Goal: Information Seeking & Learning: Learn about a topic

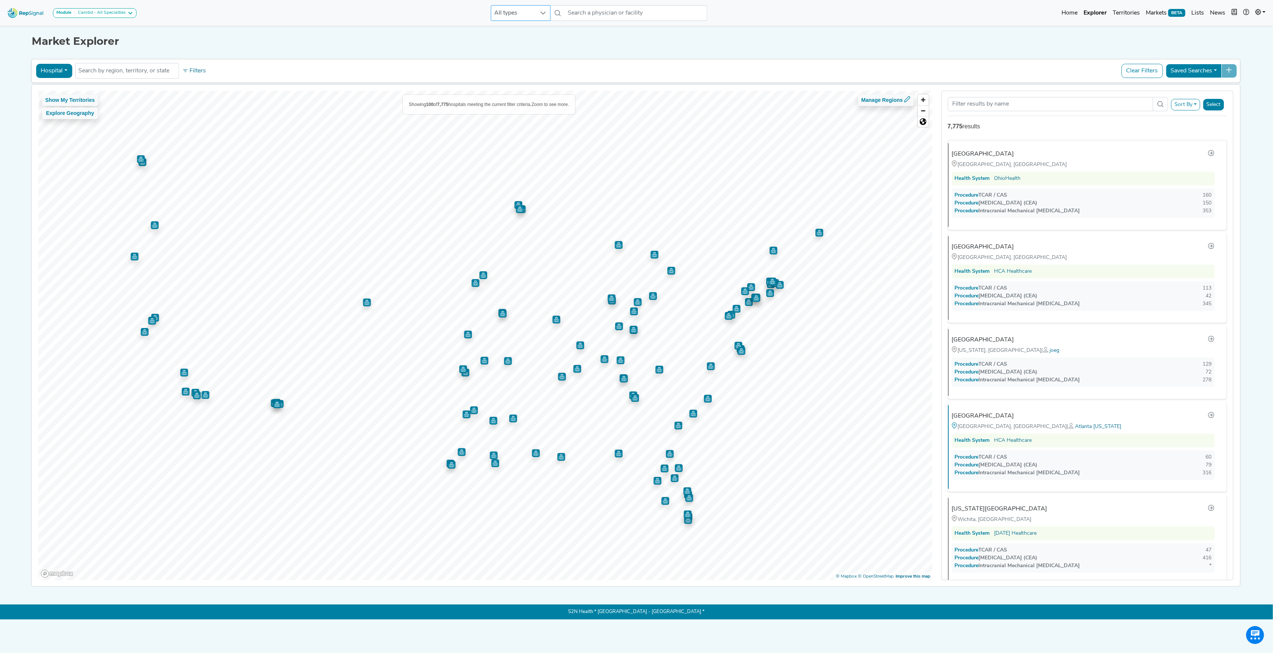
click at [542, 16] on div at bounding box center [543, 13] width 14 height 15
click at [524, 48] on li "Physician" at bounding box center [521, 45] width 60 height 15
click at [595, 15] on input "text" at bounding box center [636, 13] width 143 height 16
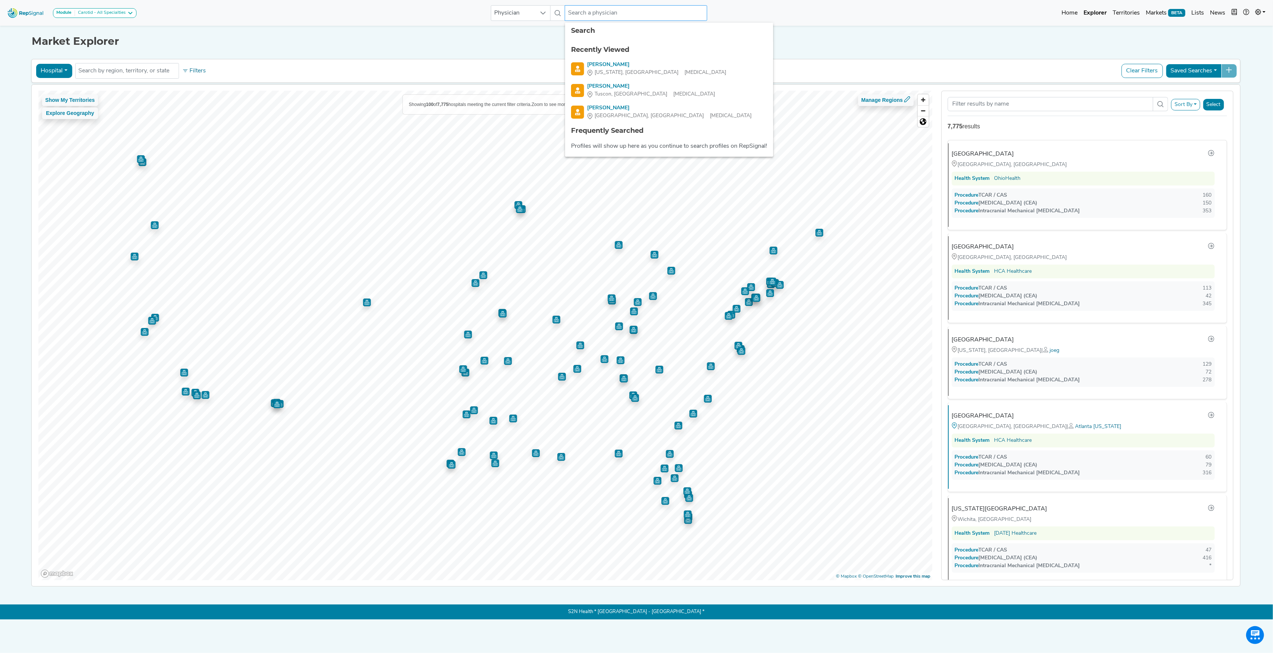
paste input "Zhongguang (Ziggy) [PERSON_NAME]"
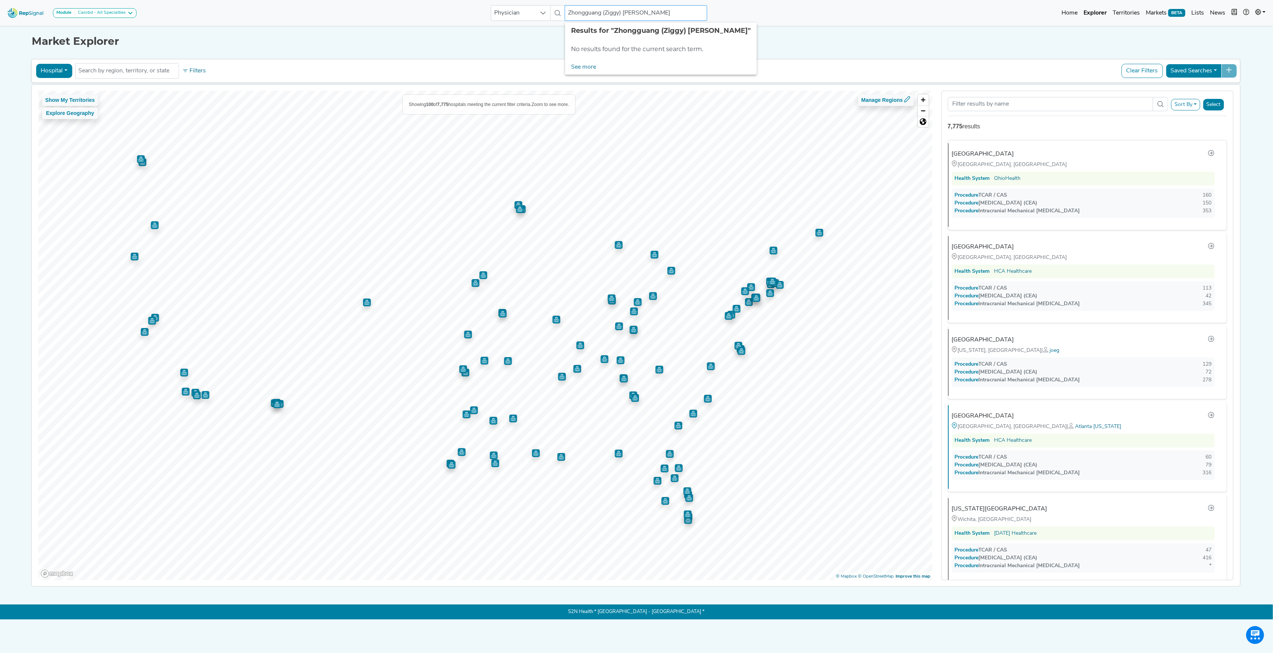
drag, startPoint x: 602, startPoint y: 11, endPoint x: 624, endPoint y: 8, distance: 21.8
click at [624, 8] on input "Zhongguang (Ziggy) [PERSON_NAME]" at bounding box center [636, 13] width 143 height 16
click at [621, 62] on div "[PERSON_NAME]" at bounding box center [662, 65] width 150 height 8
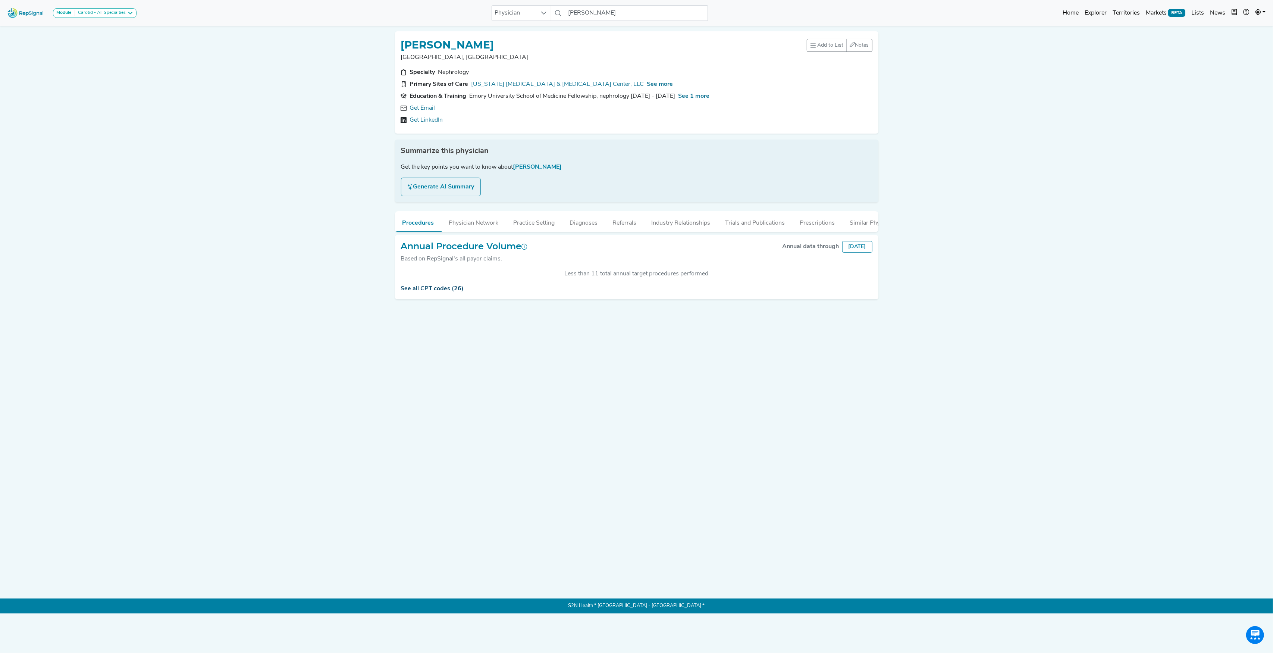
click at [432, 292] on link "See all CPT codes (26)" at bounding box center [432, 289] width 63 height 6
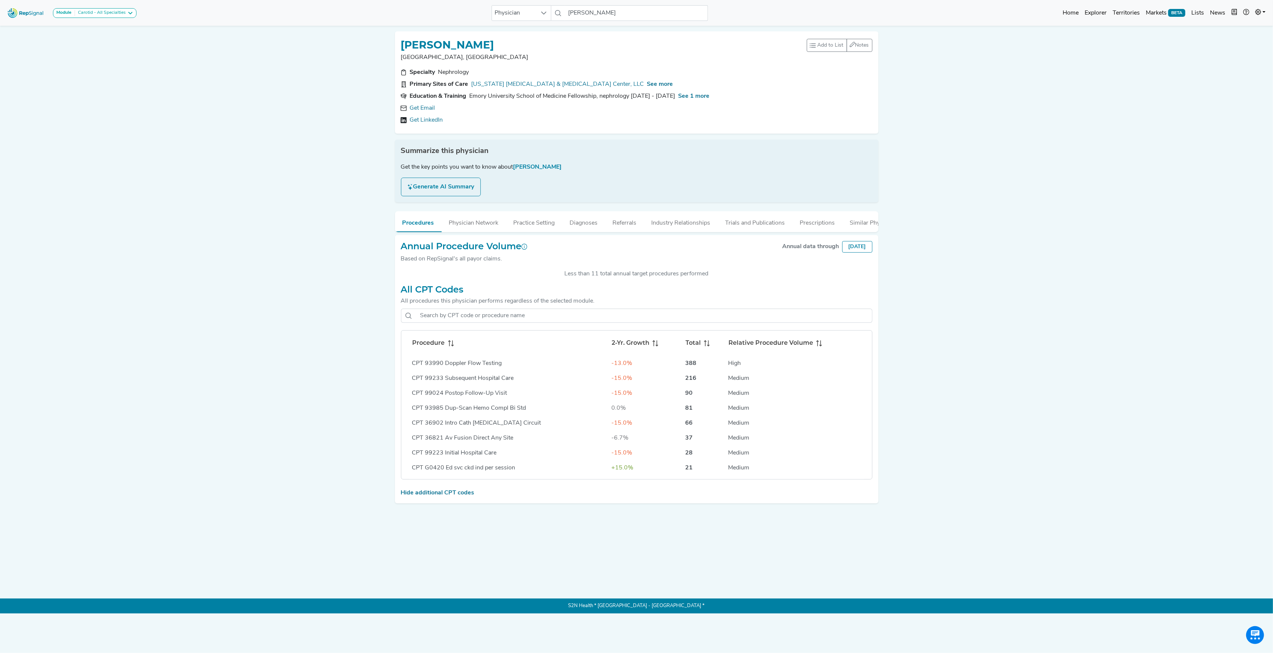
click at [445, 346] on span at bounding box center [449, 342] width 9 height 9
click at [463, 393] on div "CPT 36821 Av Fusion Direct Any Site" at bounding box center [509, 388] width 194 height 9
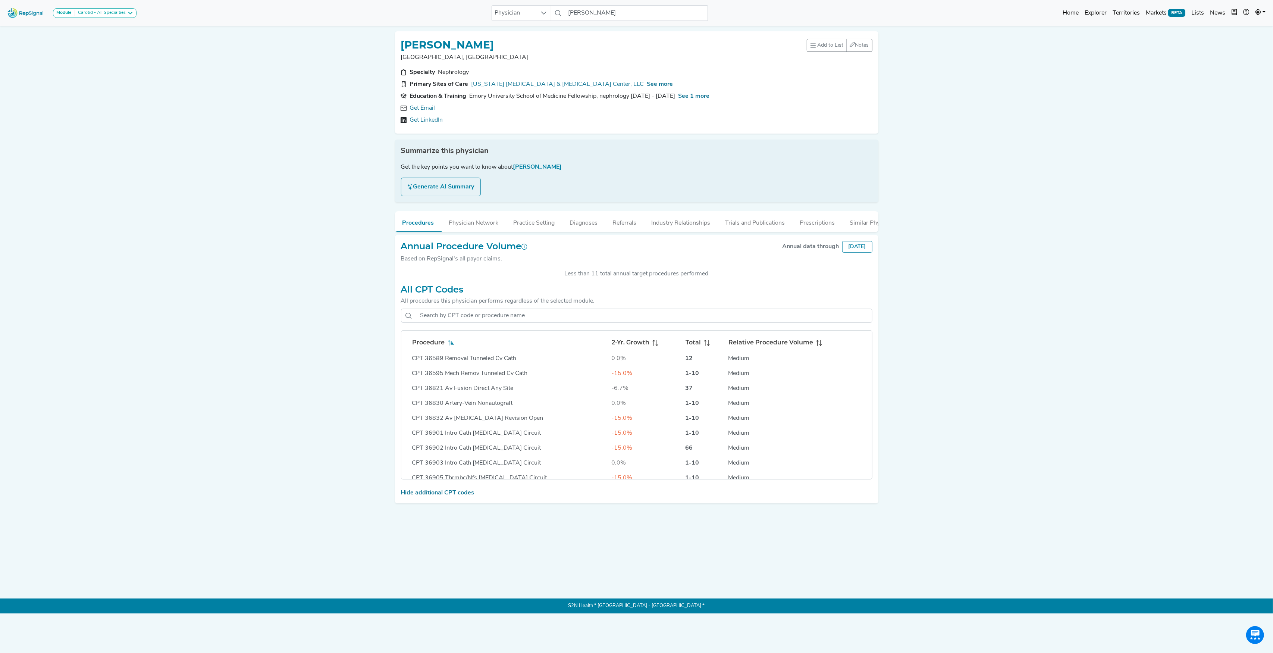
click at [439, 41] on h1 "[PERSON_NAME]" at bounding box center [447, 45] width 93 height 13
copy h1 "ZHONGGUANG"
click at [132, 14] on icon at bounding box center [130, 13] width 6 height 6
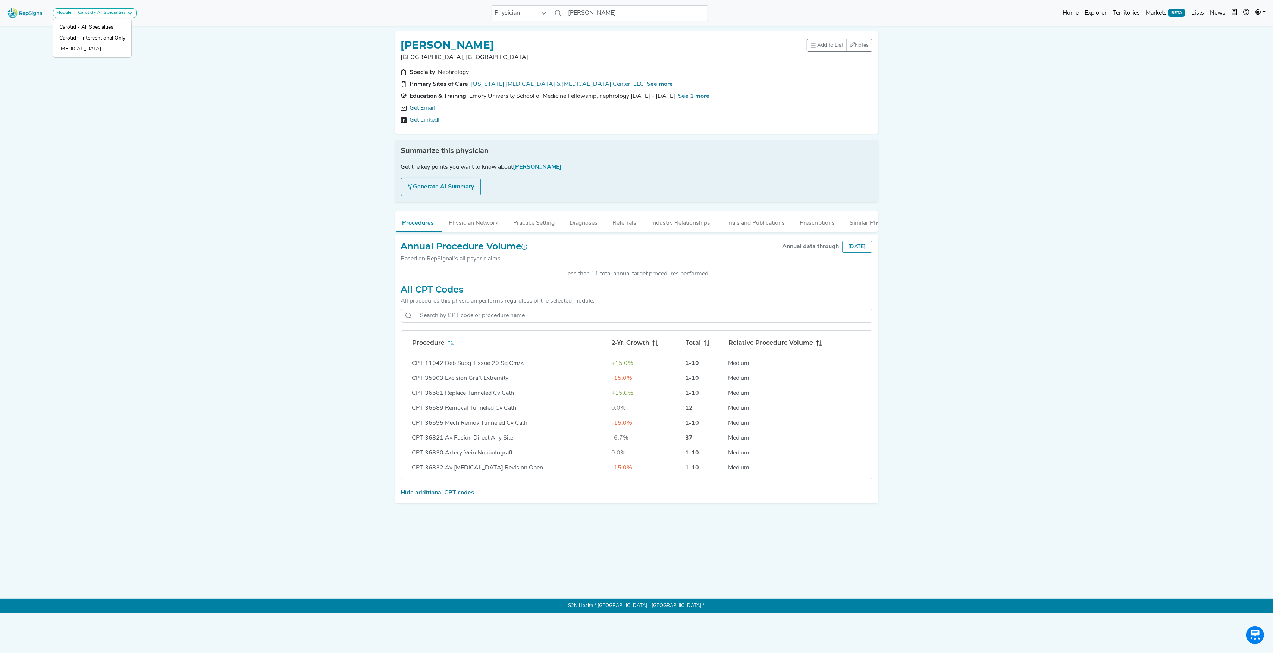
click at [282, 139] on div "Module Carotid - All Specialties Carotid - All Specialties Carotid - Interventi…" at bounding box center [636, 306] width 1273 height 613
click at [590, 14] on input "[PERSON_NAME]" at bounding box center [636, 13] width 143 height 16
paste input "[PERSON_NAME]"
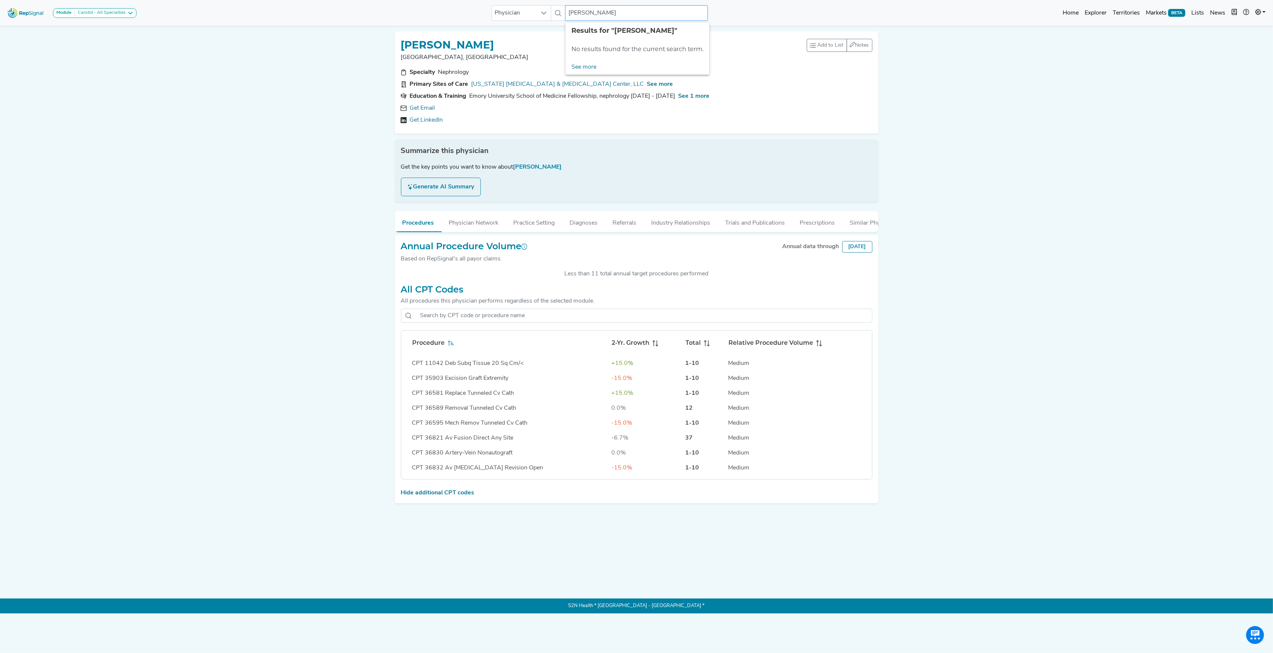
drag, startPoint x: 582, startPoint y: 11, endPoint x: 590, endPoint y: 13, distance: 7.7
click at [590, 13] on input "[PERSON_NAME]" at bounding box center [636, 13] width 143 height 16
click at [603, 66] on div "[PERSON_NAME]" at bounding box center [663, 65] width 150 height 8
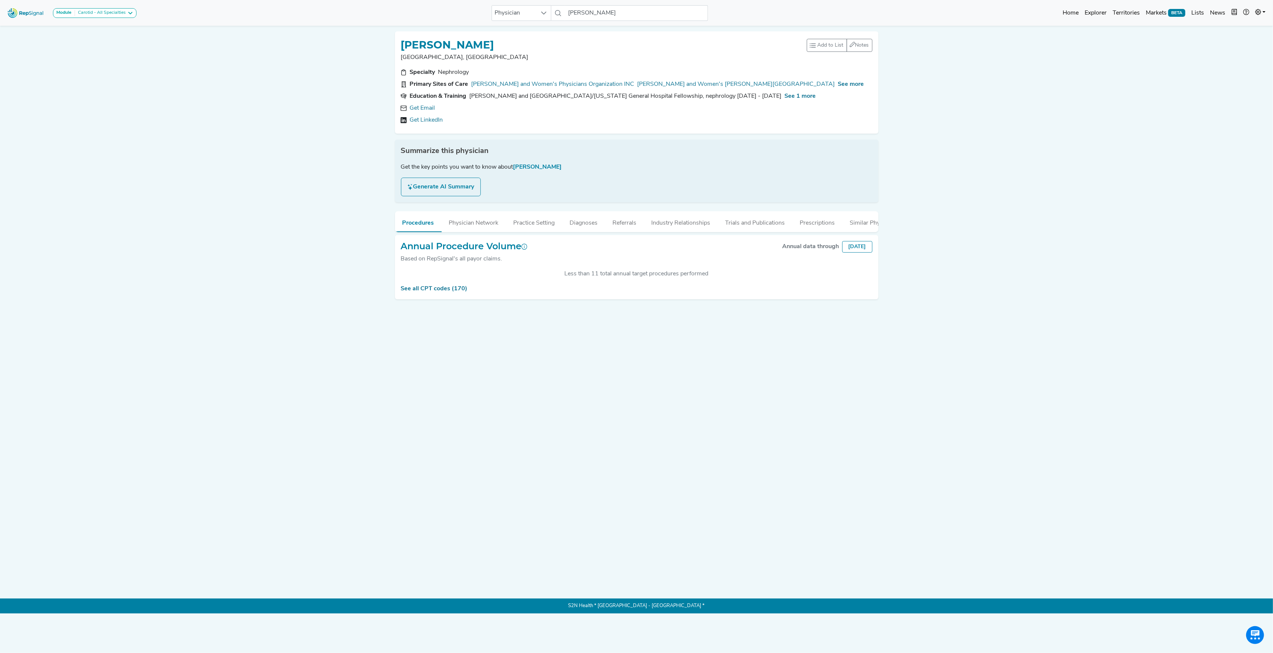
click at [439, 300] on div "Annual Procedure Volume Based on RepSignal's all payor claims. Annual data thro…" at bounding box center [636, 267] width 483 height 65
click at [440, 292] on link "See all CPT codes (170)" at bounding box center [434, 289] width 67 height 6
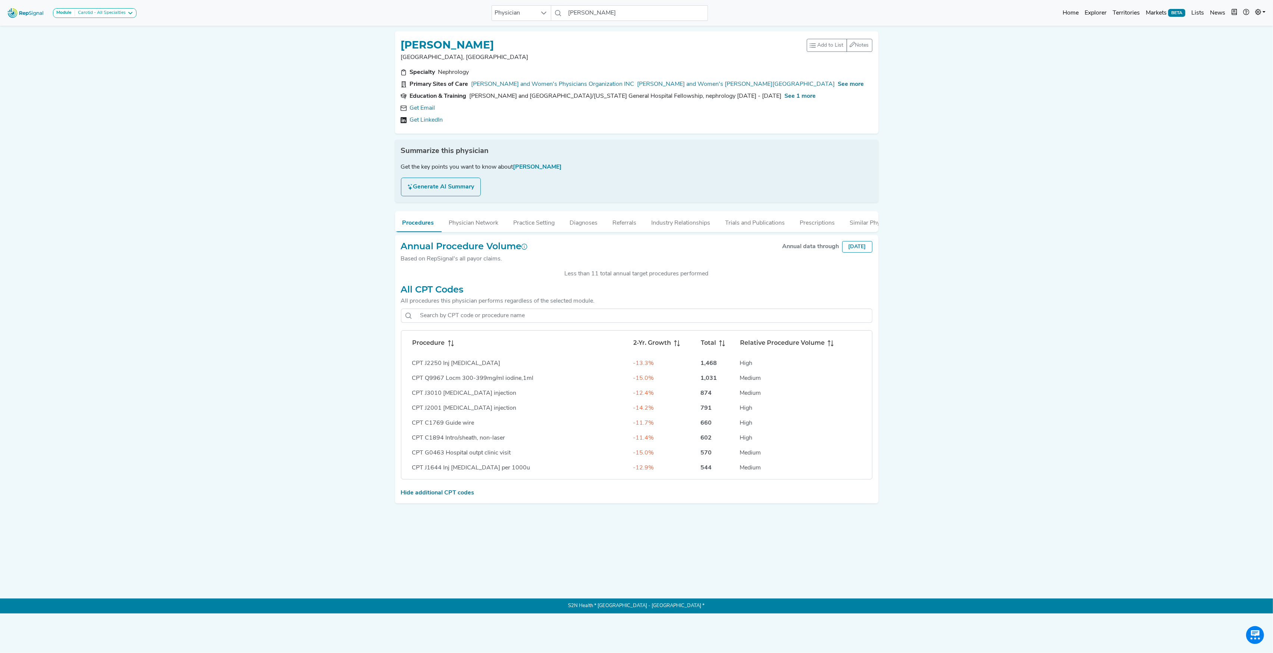
click at [454, 347] on div "Procedure" at bounding box center [520, 342] width 214 height 9
click at [594, 12] on input "[PERSON_NAME]" at bounding box center [636, 13] width 143 height 16
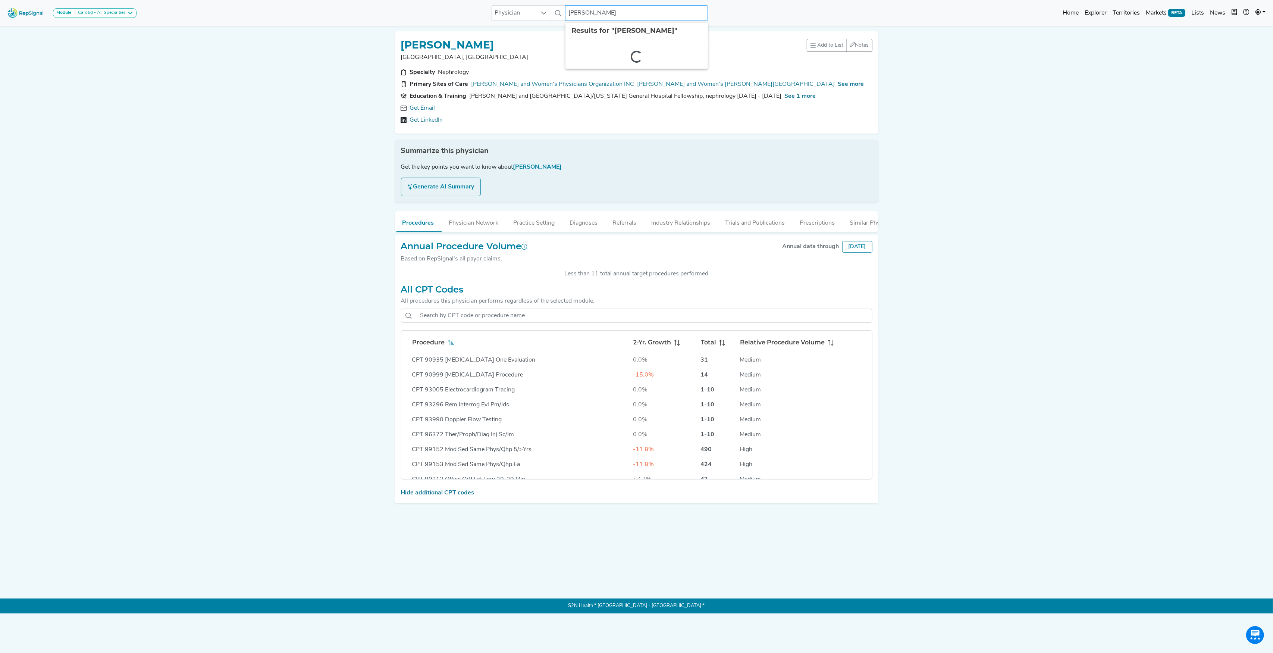
paste input "[PERSON_NAME]"
click at [603, 62] on div "[PERSON_NAME]" at bounding box center [663, 65] width 150 height 8
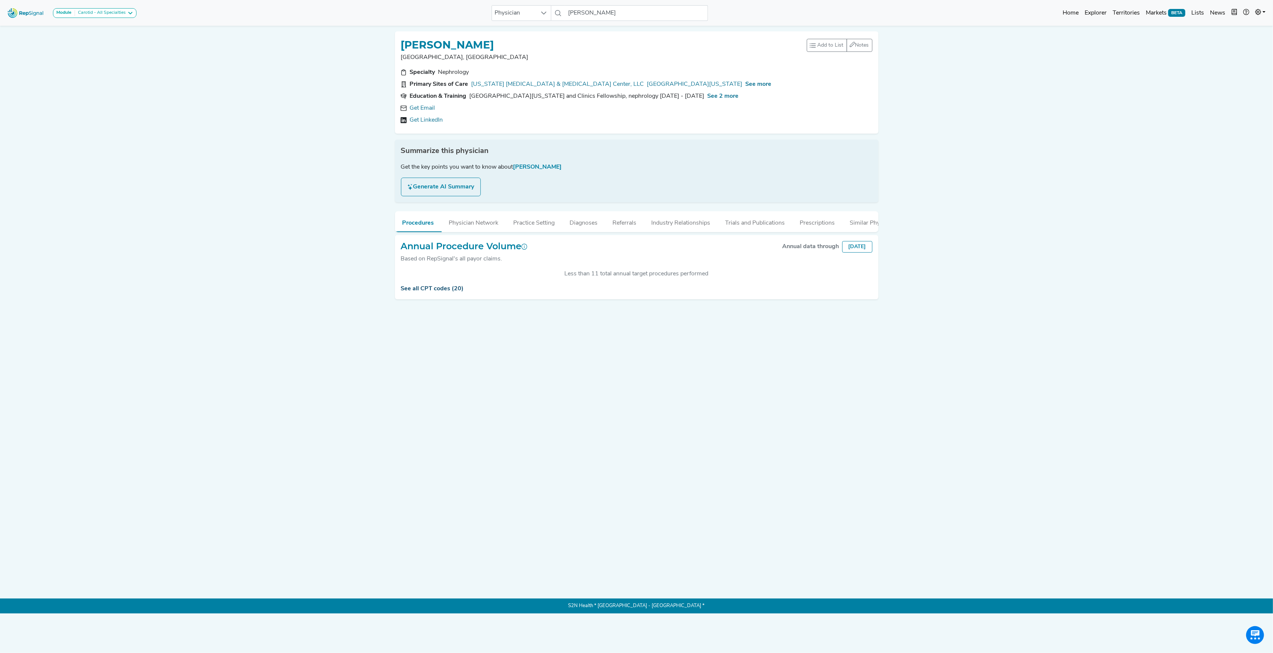
click at [423, 292] on link "See all CPT codes (20)" at bounding box center [432, 289] width 63 height 6
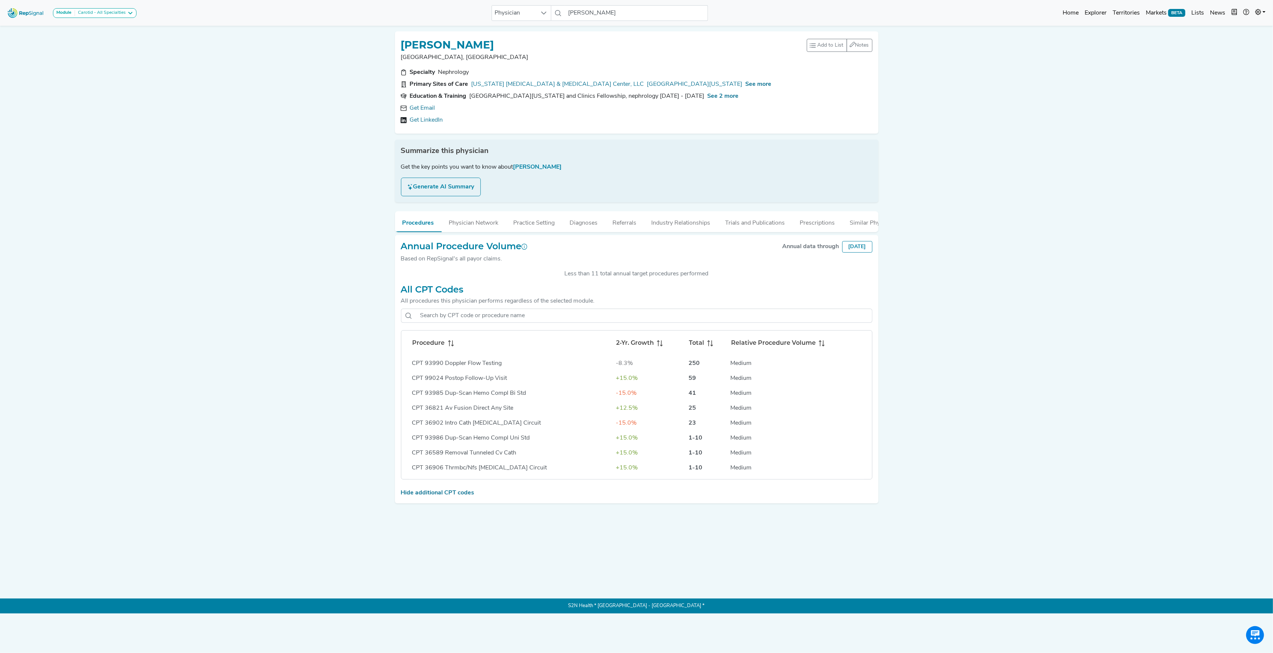
click at [451, 346] on icon at bounding box center [451, 343] width 6 height 6
drag, startPoint x: 404, startPoint y: 44, endPoint x: 569, endPoint y: 44, distance: 164.1
click at [569, 44] on div "[PERSON_NAME]" at bounding box center [604, 44] width 406 height 14
copy h1 "[PERSON_NAME]"
click at [605, 14] on input "[PERSON_NAME]" at bounding box center [636, 13] width 143 height 16
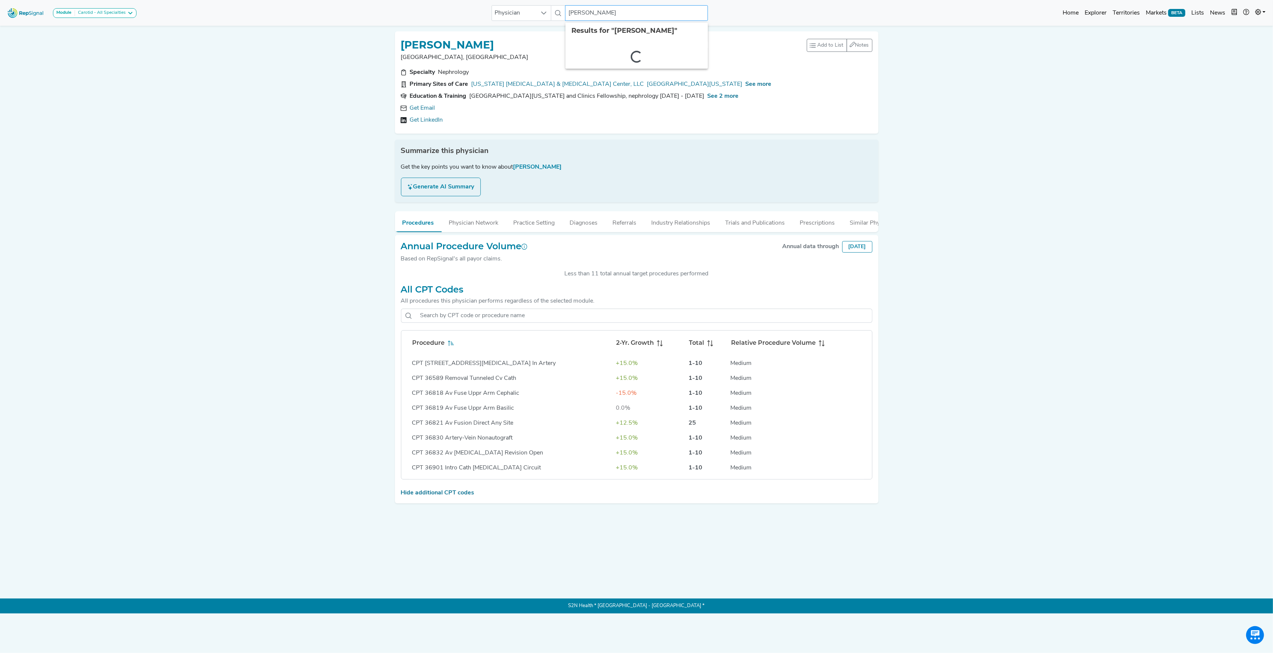
click at [605, 14] on input "[PERSON_NAME]" at bounding box center [636, 13] width 143 height 16
paste input "hard [PERSON_NAME]"
click at [607, 107] on div "[PERSON_NAME]" at bounding box center [670, 108] width 165 height 8
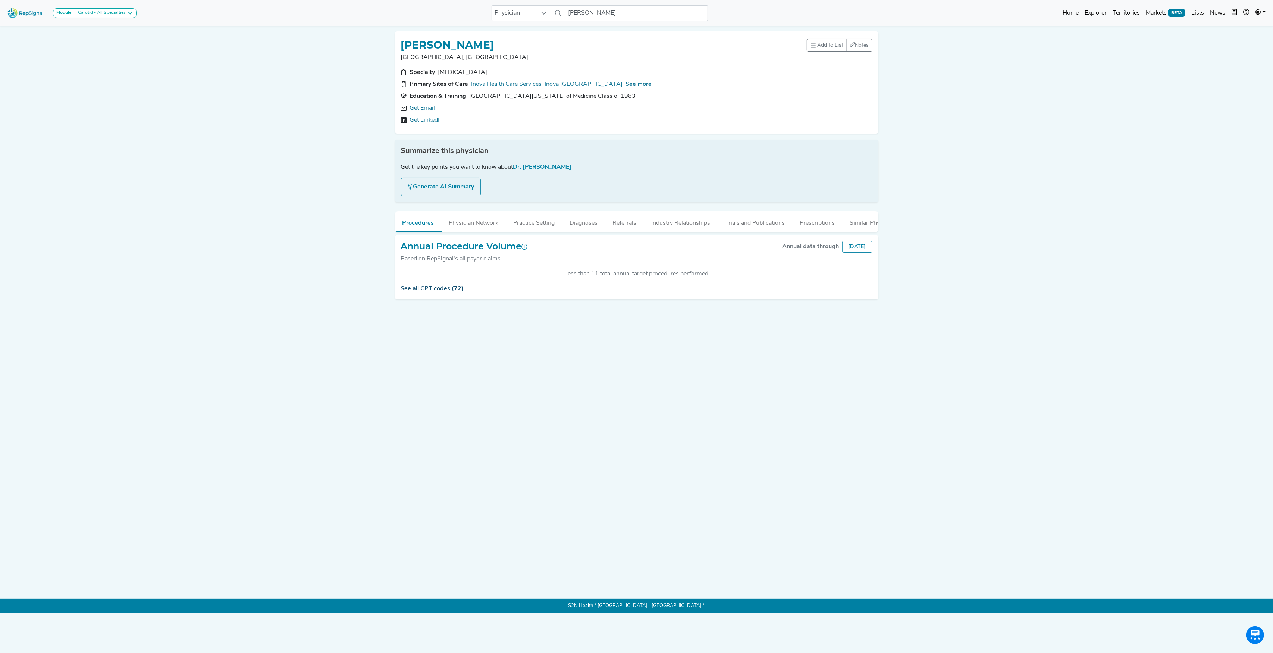
click at [424, 292] on link "See all CPT codes (72)" at bounding box center [432, 289] width 63 height 6
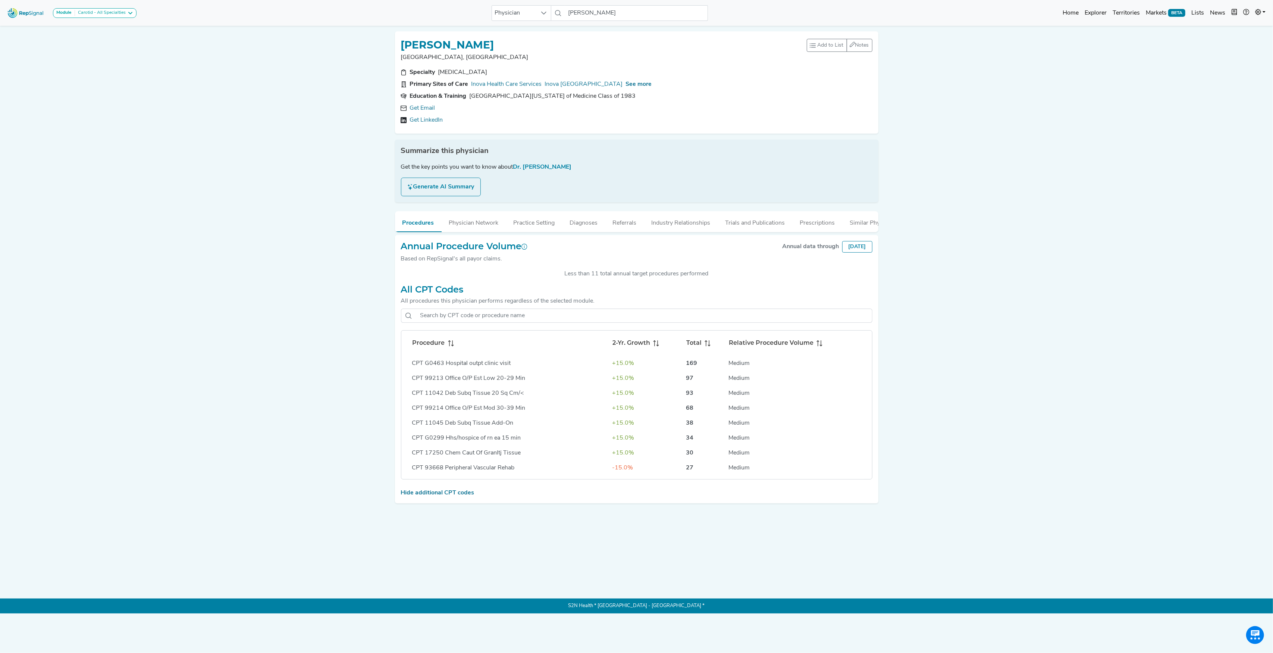
click at [448, 346] on icon at bounding box center [451, 343] width 6 height 6
click at [594, 15] on input "[PERSON_NAME]" at bounding box center [636, 13] width 143 height 16
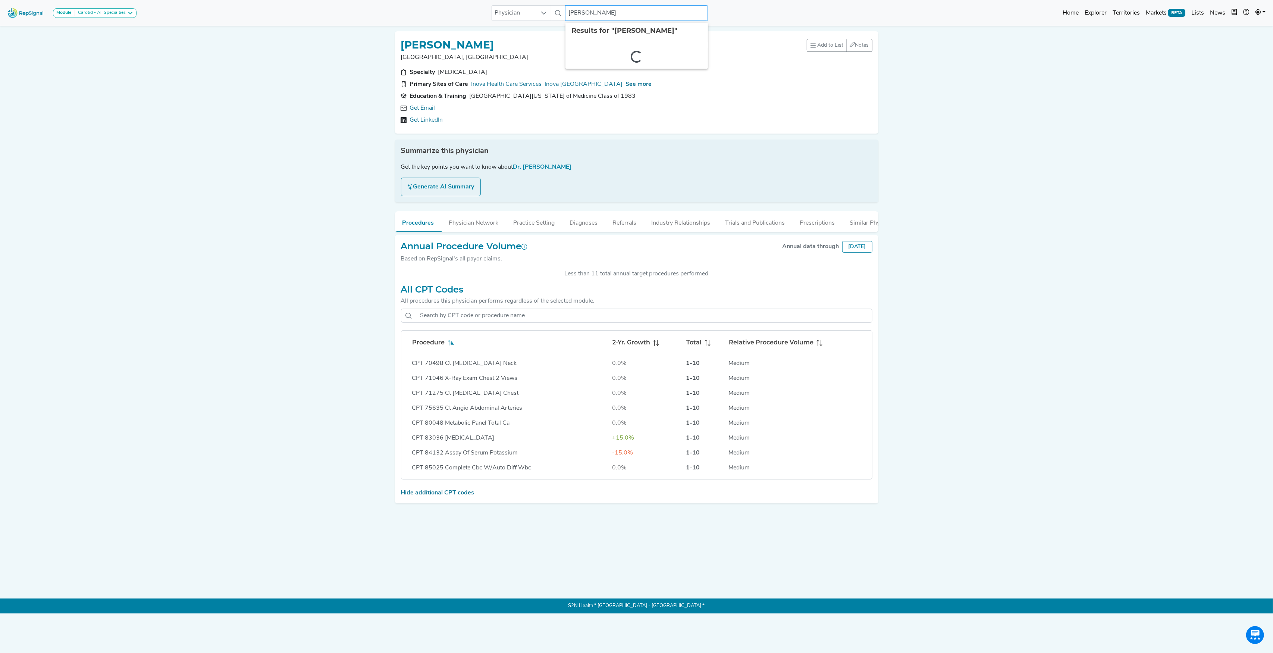
paste input "[PERSON_NAME]"
type input "[PERSON_NAME]"
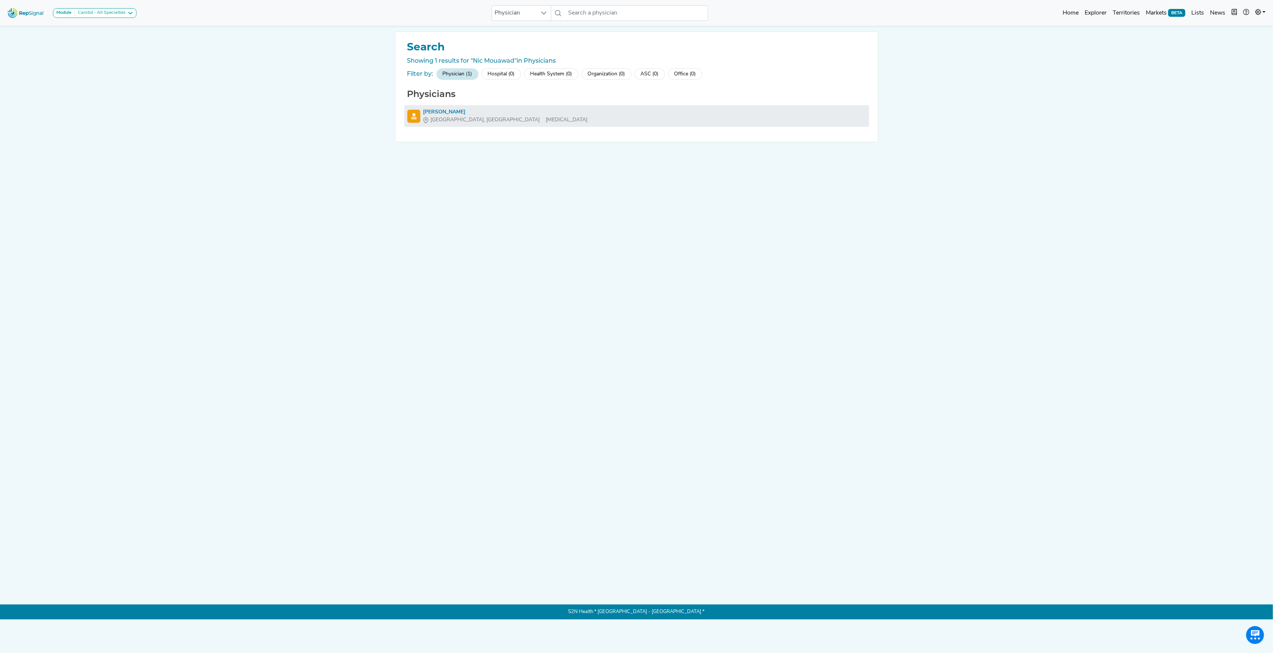
click at [441, 113] on div "[PERSON_NAME]" at bounding box center [505, 112] width 165 height 8
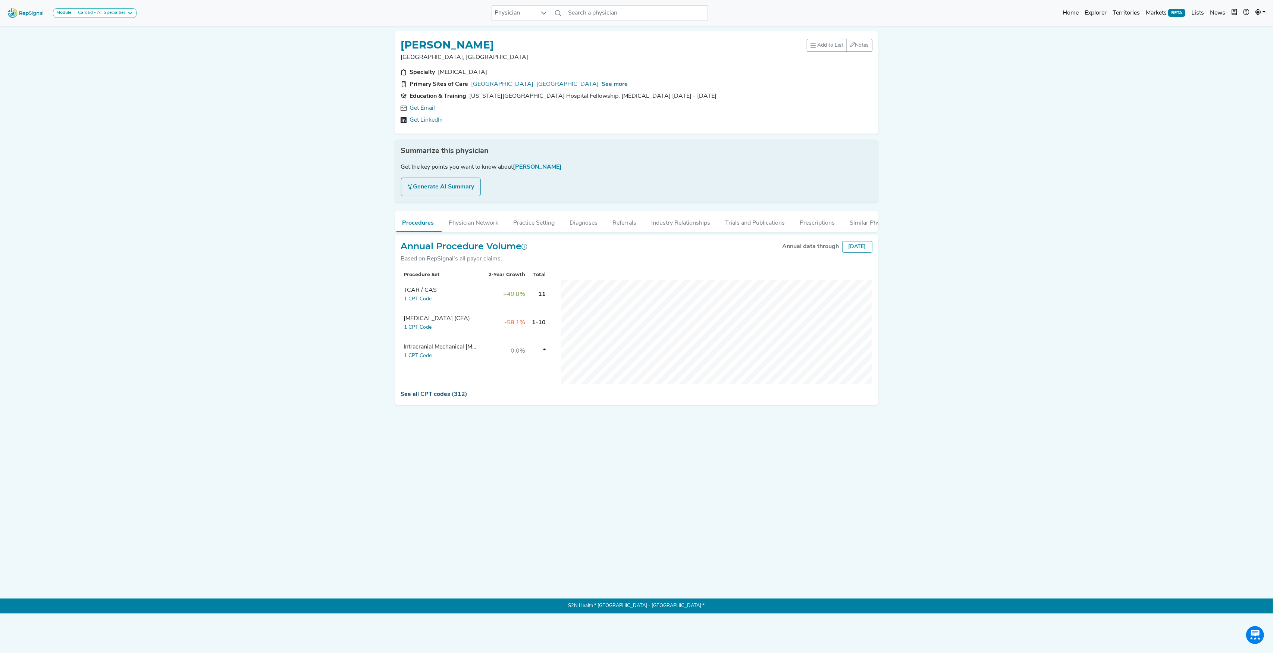
click at [447, 397] on link "See all CPT codes (312)" at bounding box center [434, 394] width 67 height 6
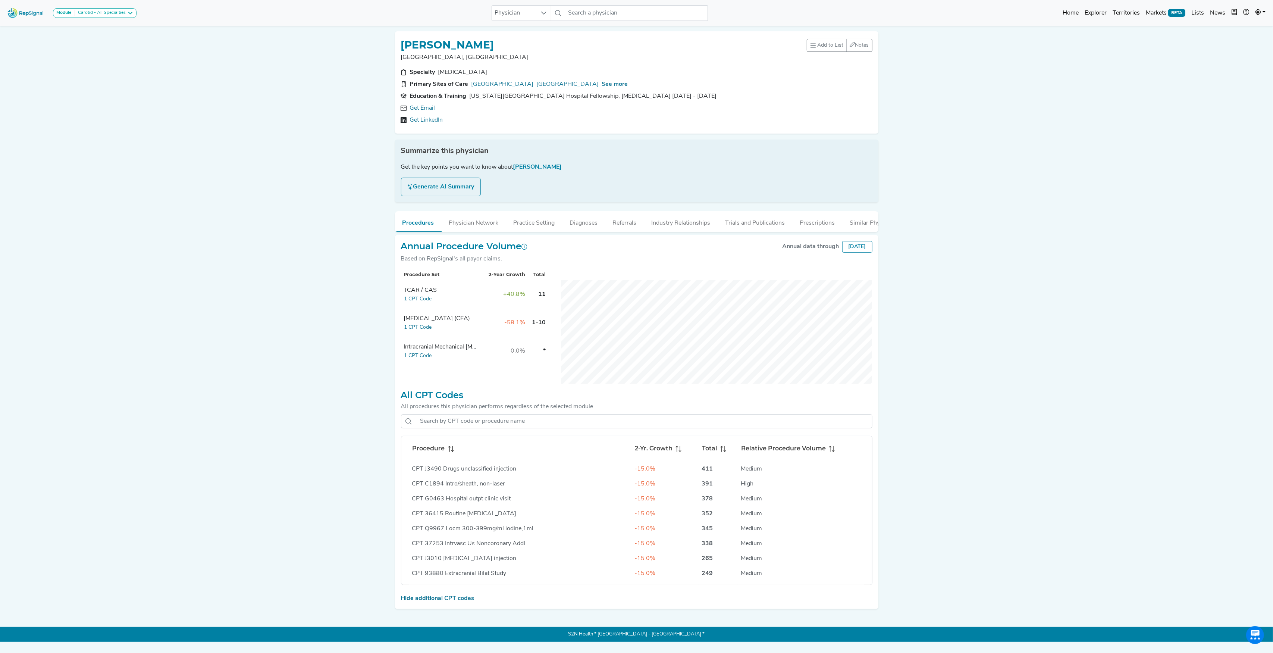
click at [448, 452] on icon at bounding box center [451, 449] width 6 height 6
click at [600, 11] on input "text" at bounding box center [636, 13] width 143 height 16
paste input "[PERSON_NAME]"
click at [605, 62] on div "[PERSON_NAME]" at bounding box center [670, 65] width 165 height 8
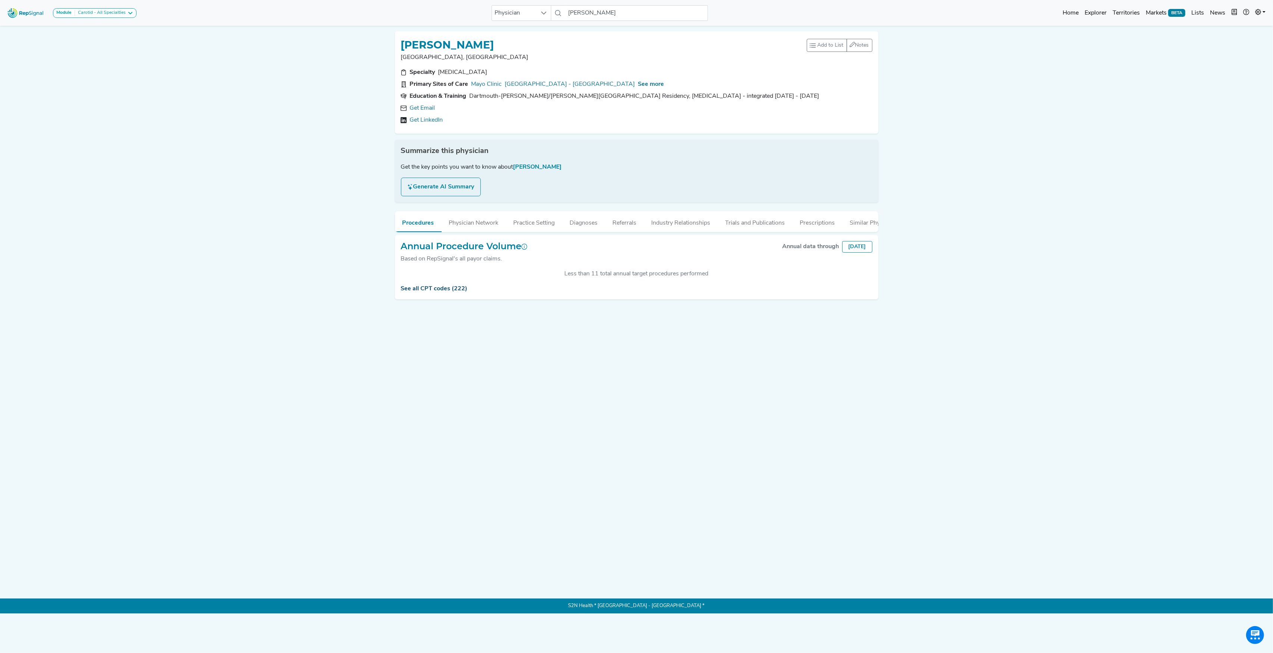
click at [436, 292] on link "See all CPT codes (222)" at bounding box center [434, 289] width 67 height 6
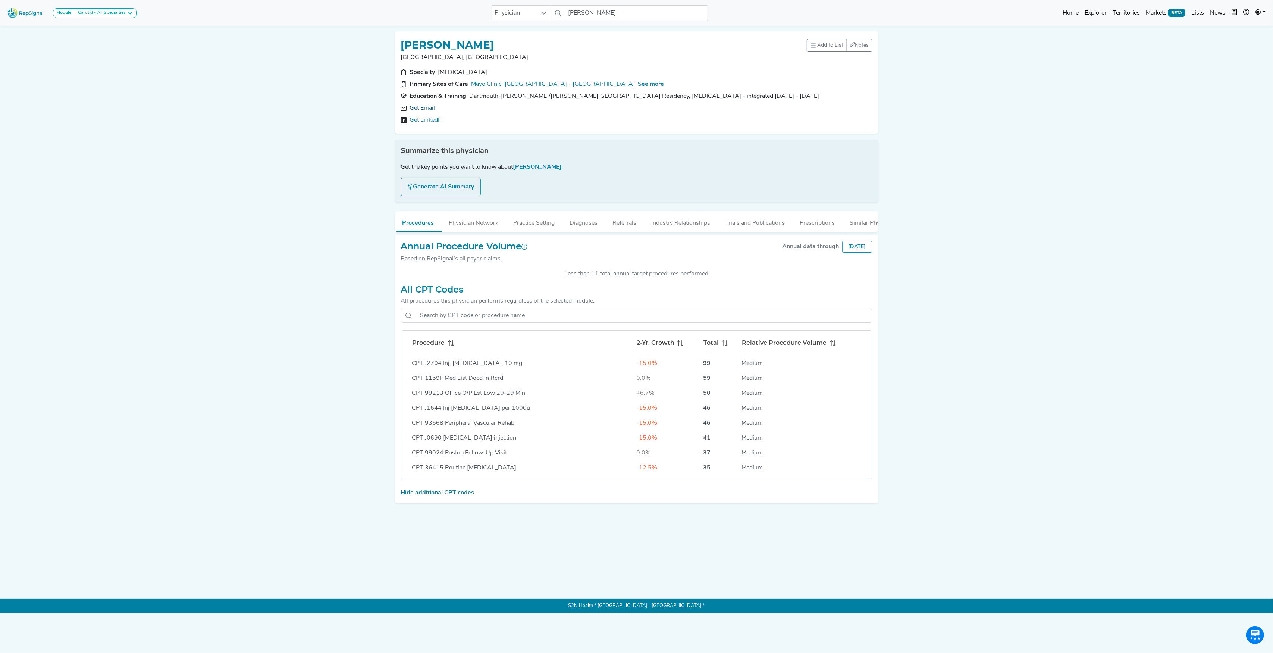
click at [418, 106] on link "Get Email" at bounding box center [422, 108] width 25 height 9
click at [435, 496] on link "Hide additional CPT codes" at bounding box center [437, 493] width 73 height 6
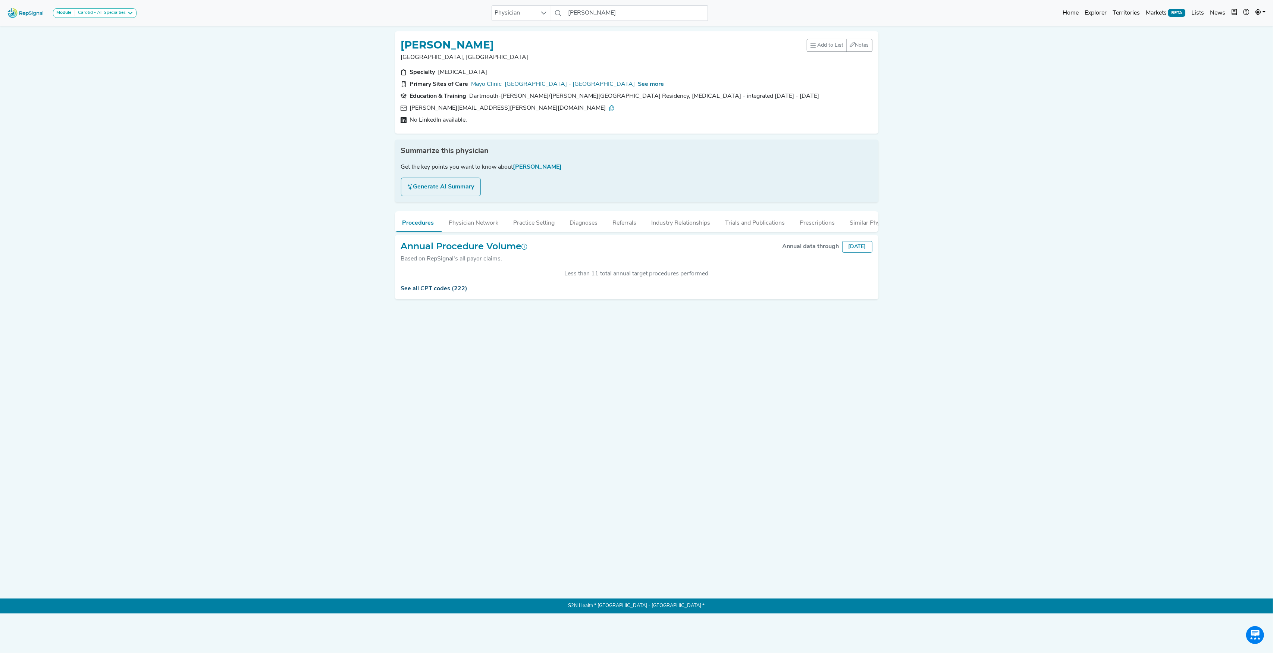
click at [442, 292] on link "See all CPT codes (222)" at bounding box center [434, 289] width 67 height 6
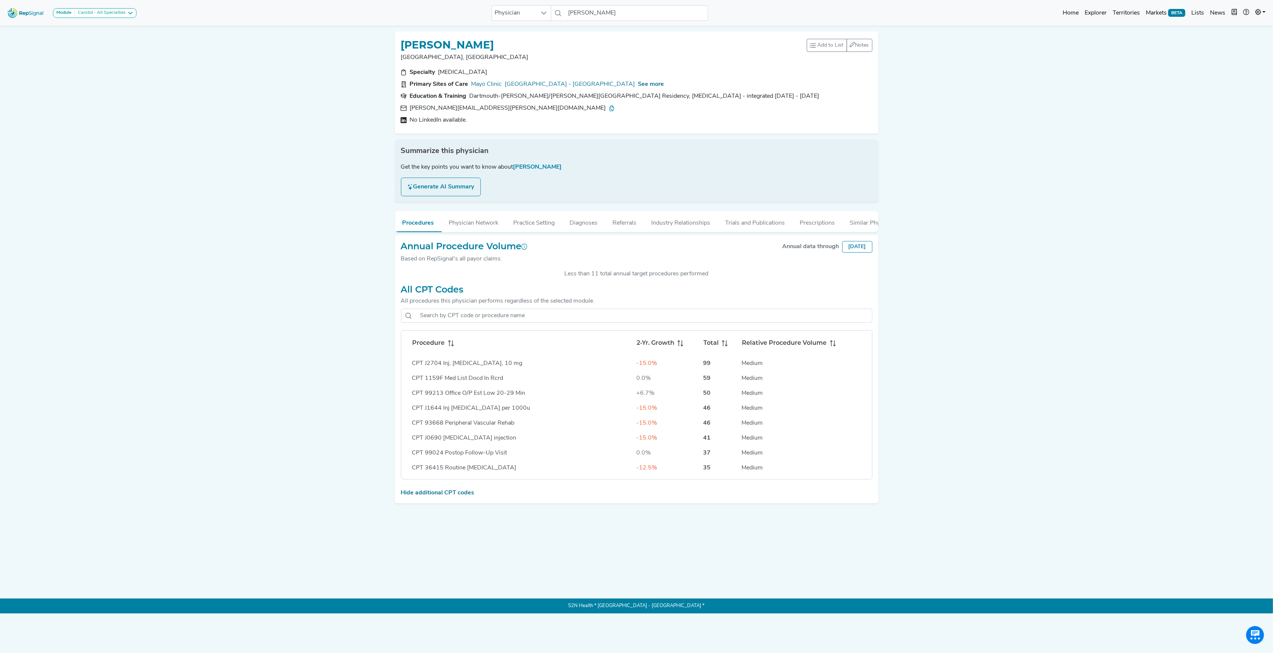
click at [451, 346] on icon at bounding box center [451, 343] width 6 height 6
click at [597, 16] on input "[PERSON_NAME]" at bounding box center [636, 13] width 143 height 16
paste input "[PERSON_NAME]"
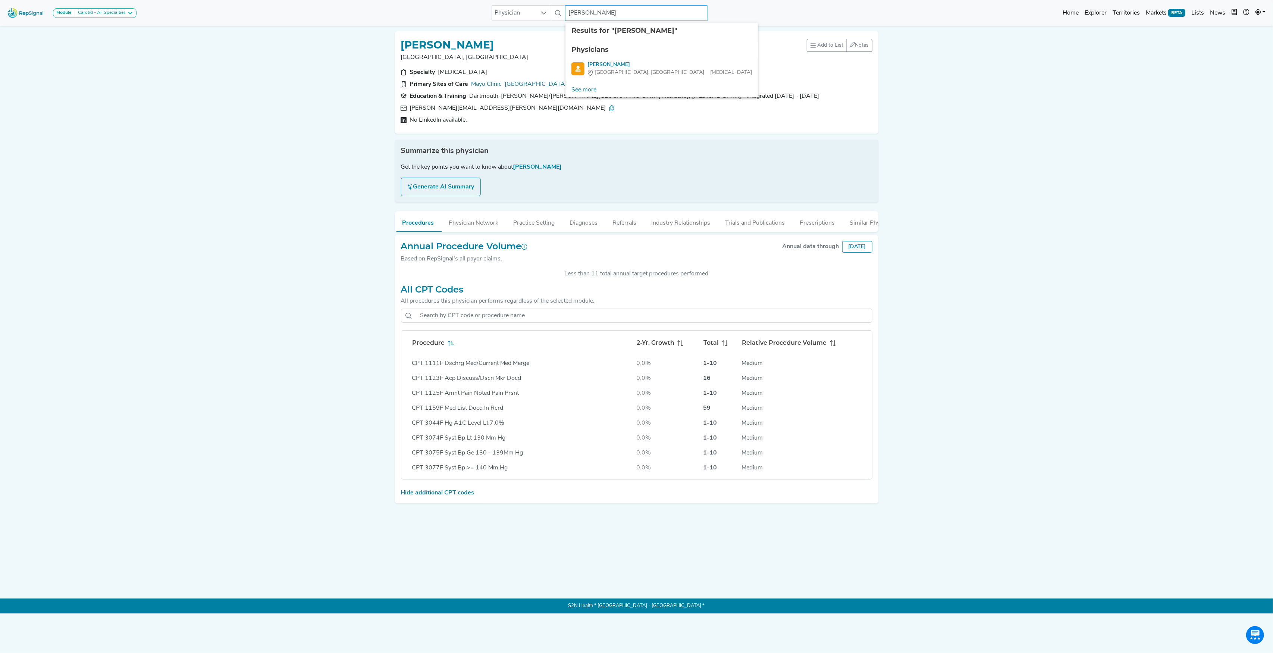
type input "[PERSON_NAME]"
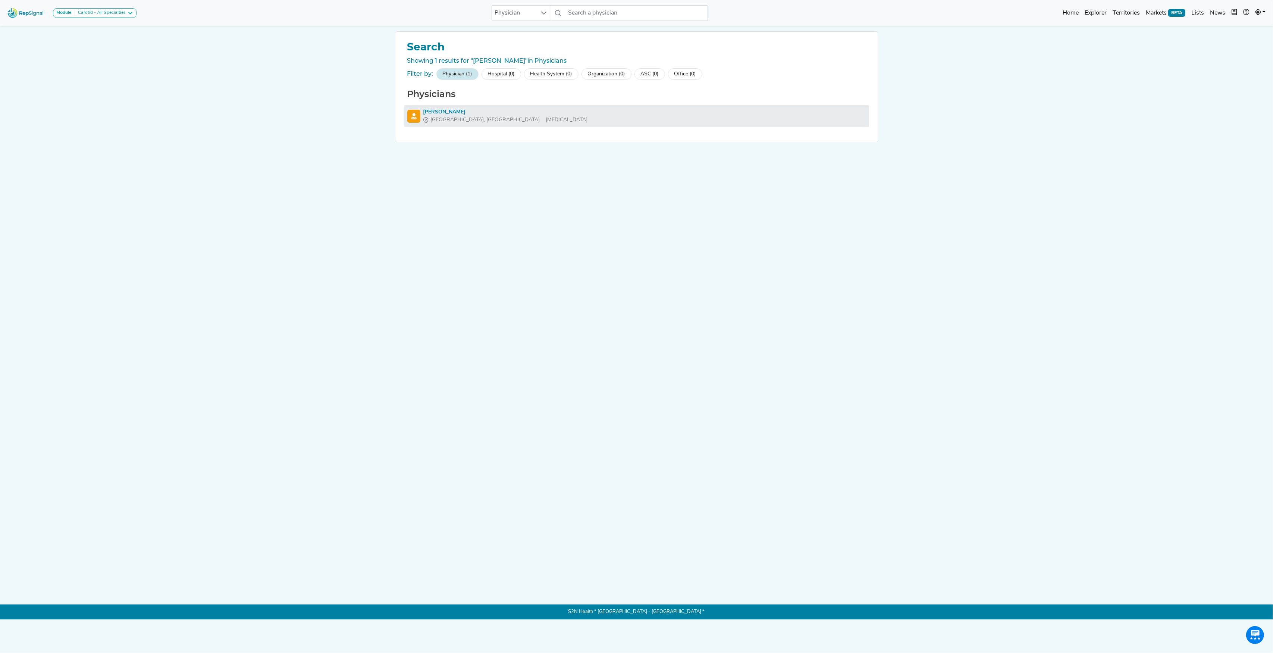
click at [439, 109] on div "[PERSON_NAME]" at bounding box center [505, 112] width 165 height 8
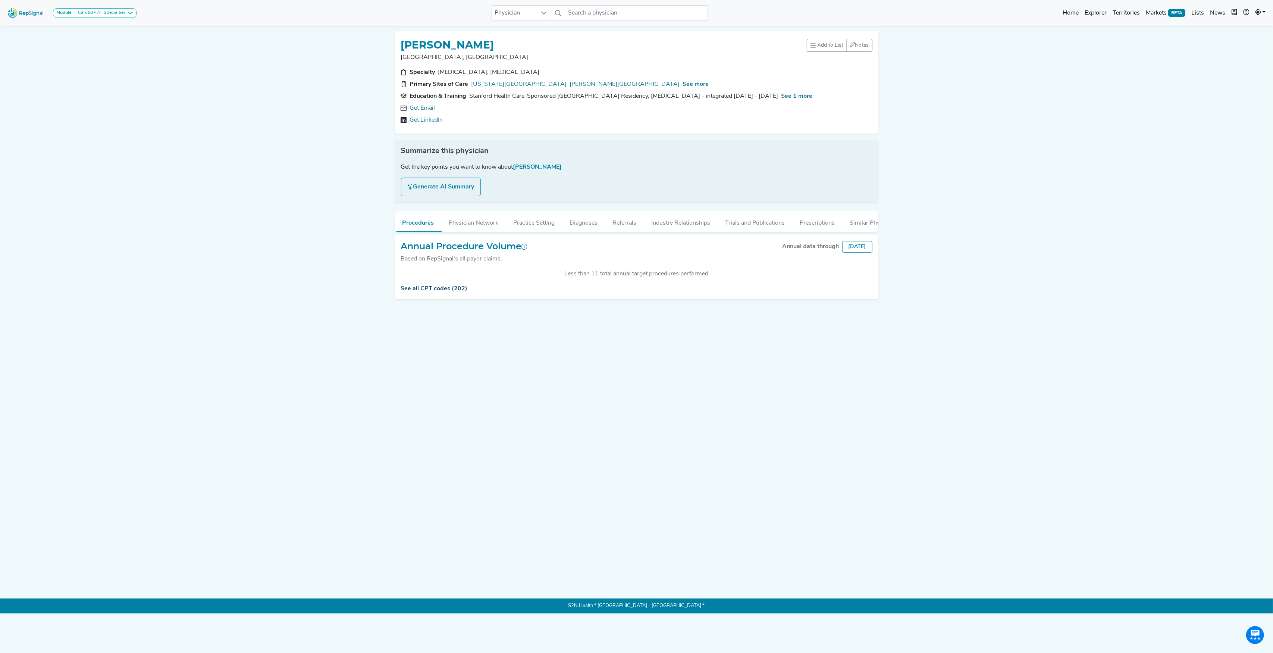
click at [433, 292] on link "See all CPT codes (202)" at bounding box center [434, 289] width 67 height 6
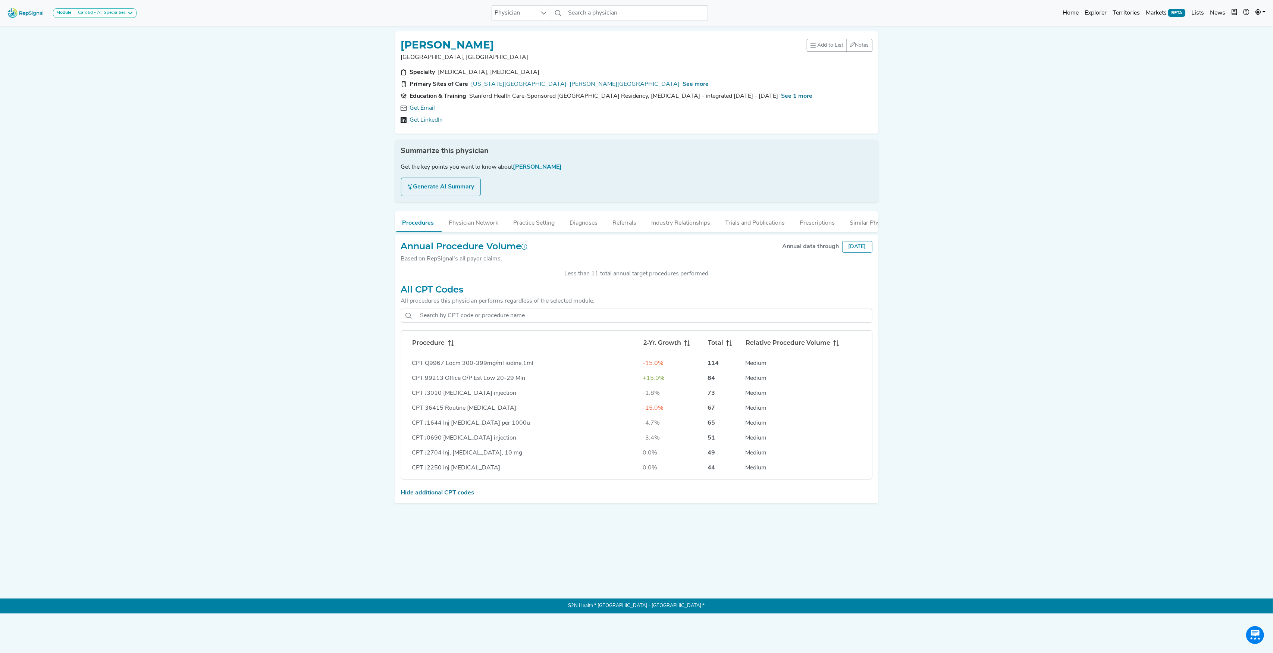
click at [447, 347] on span at bounding box center [449, 342] width 9 height 9
drag, startPoint x: 403, startPoint y: 41, endPoint x: 514, endPoint y: 38, distance: 110.8
click at [514, 38] on div "[PERSON_NAME]" at bounding box center [604, 44] width 406 height 14
copy h1 "[PERSON_NAME]"
click at [585, 13] on input "text" at bounding box center [636, 13] width 143 height 16
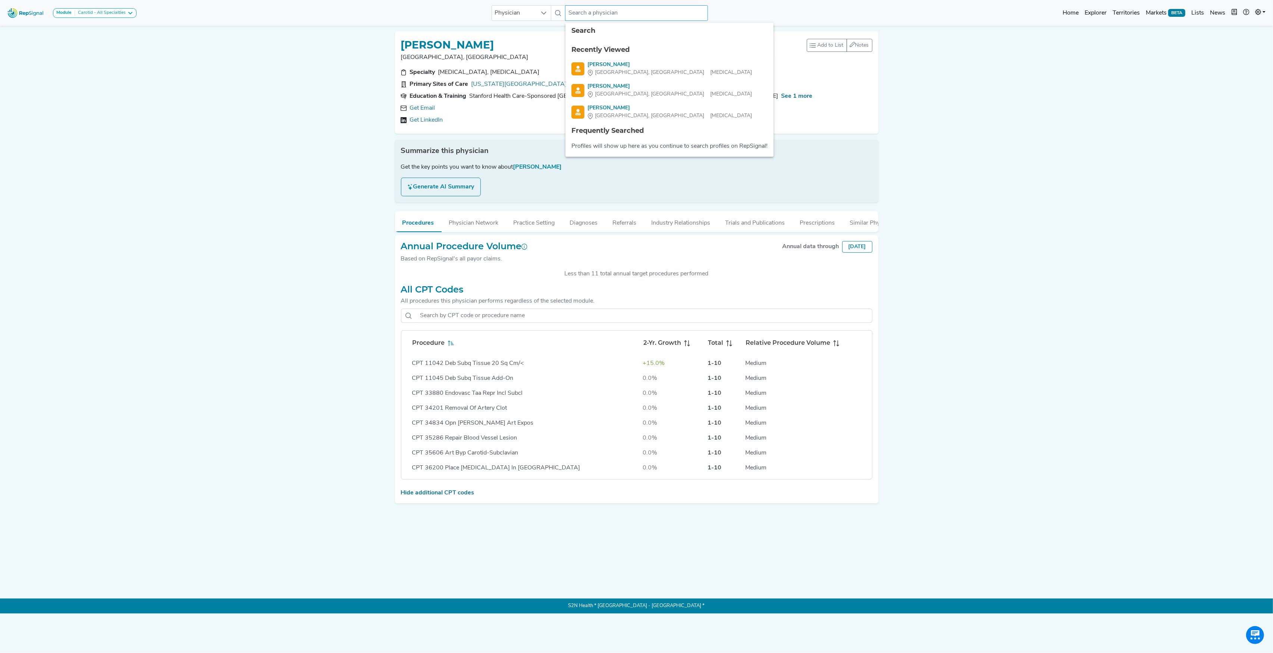
paste input "[PERSON_NAME]"
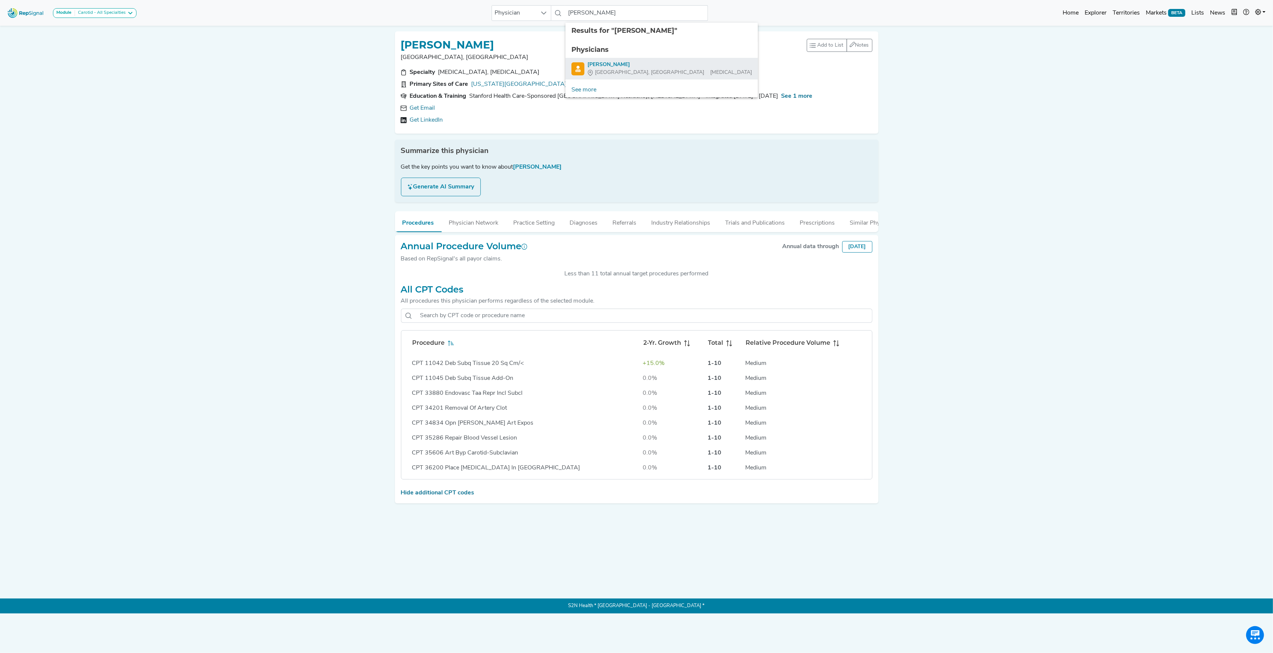
click at [600, 62] on div "[PERSON_NAME]" at bounding box center [670, 65] width 165 height 8
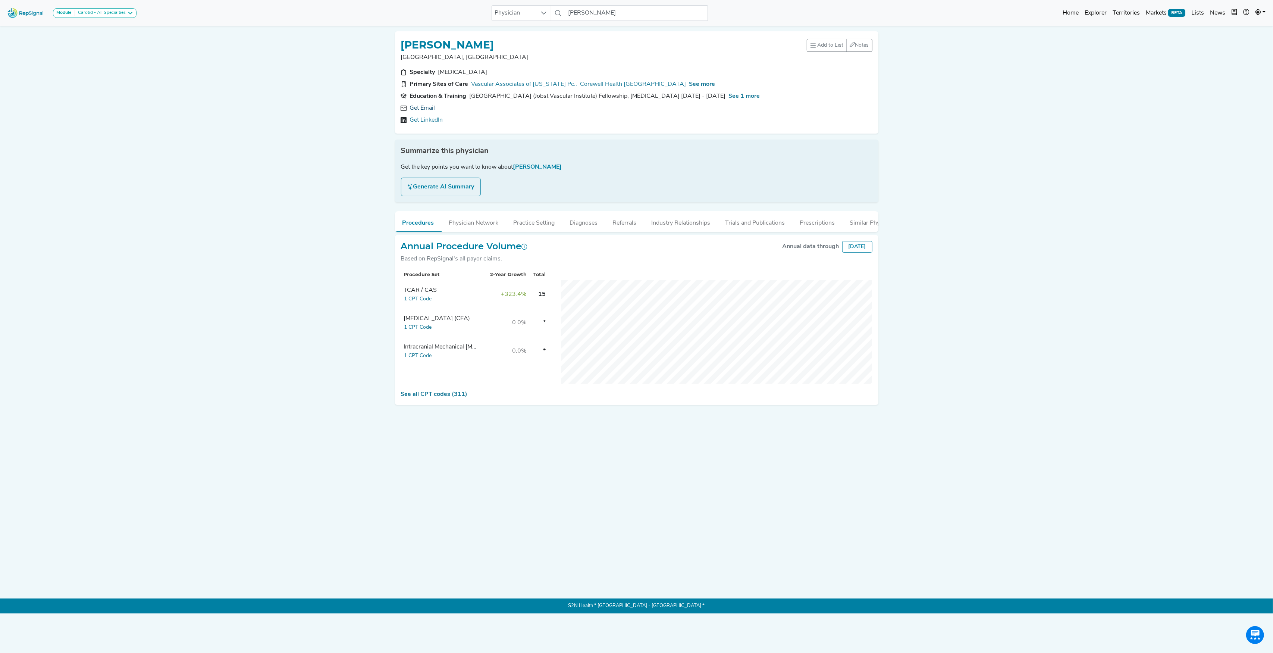
click at [415, 107] on link "Get Email" at bounding box center [422, 108] width 25 height 9
click at [657, 221] on button "Industry Relationships" at bounding box center [681, 221] width 74 height 20
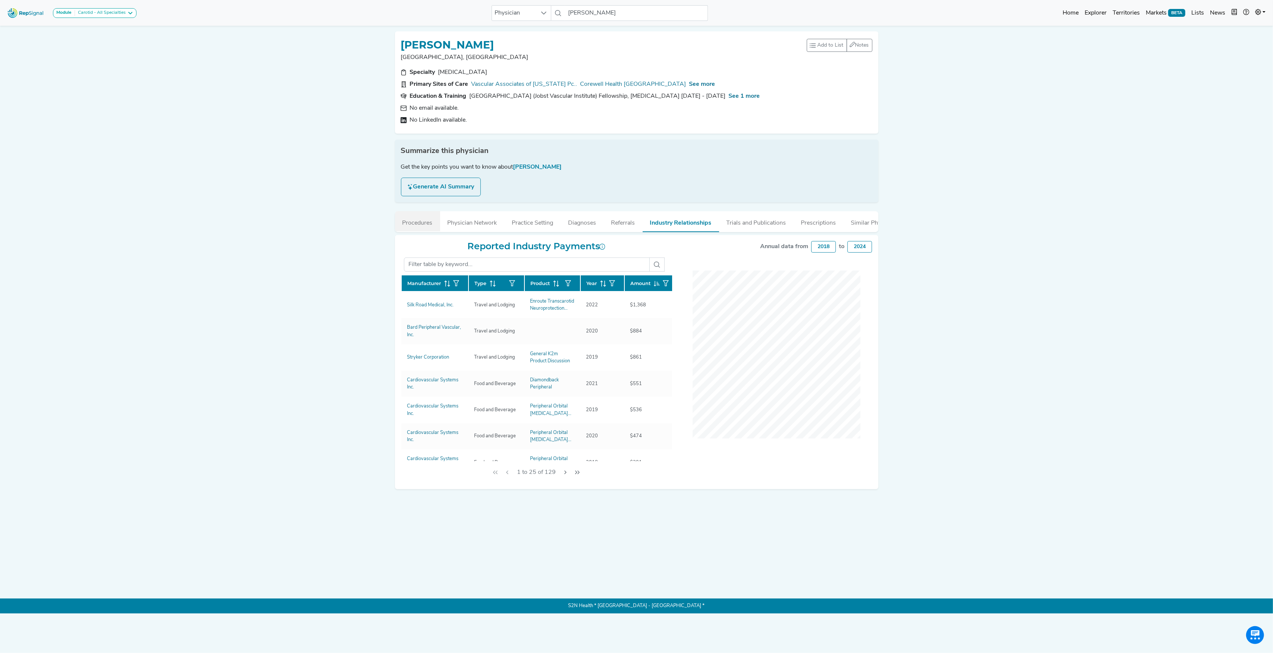
click at [409, 222] on button "Procedures" at bounding box center [417, 221] width 45 height 20
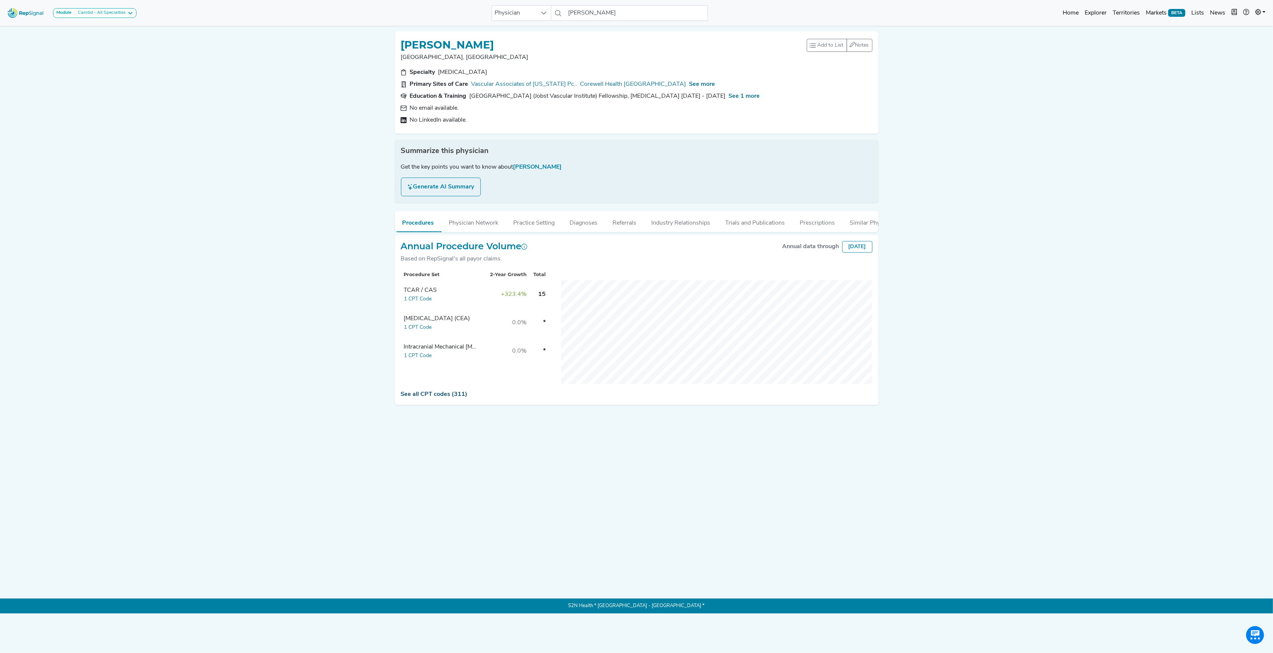
click at [435, 397] on link "See all CPT codes (311)" at bounding box center [434, 394] width 67 height 6
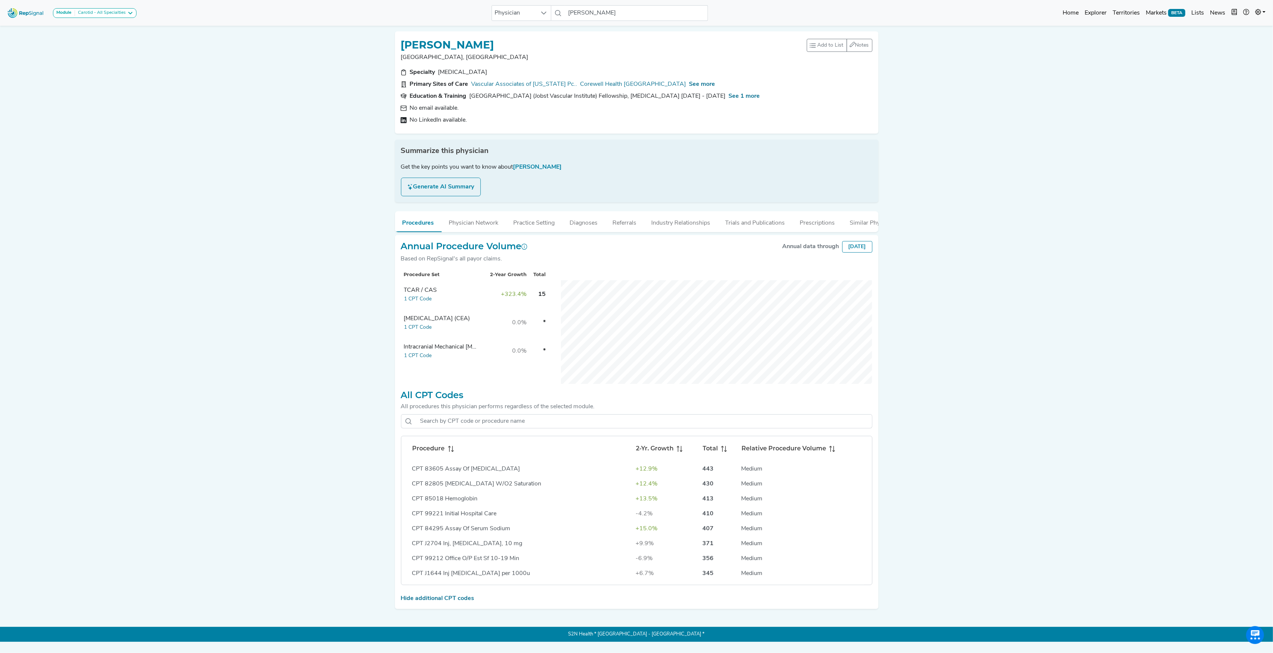
click at [449, 452] on icon at bounding box center [449, 449] width 1 height 6
click at [416, 45] on h1 "[PERSON_NAME]" at bounding box center [447, 45] width 93 height 13
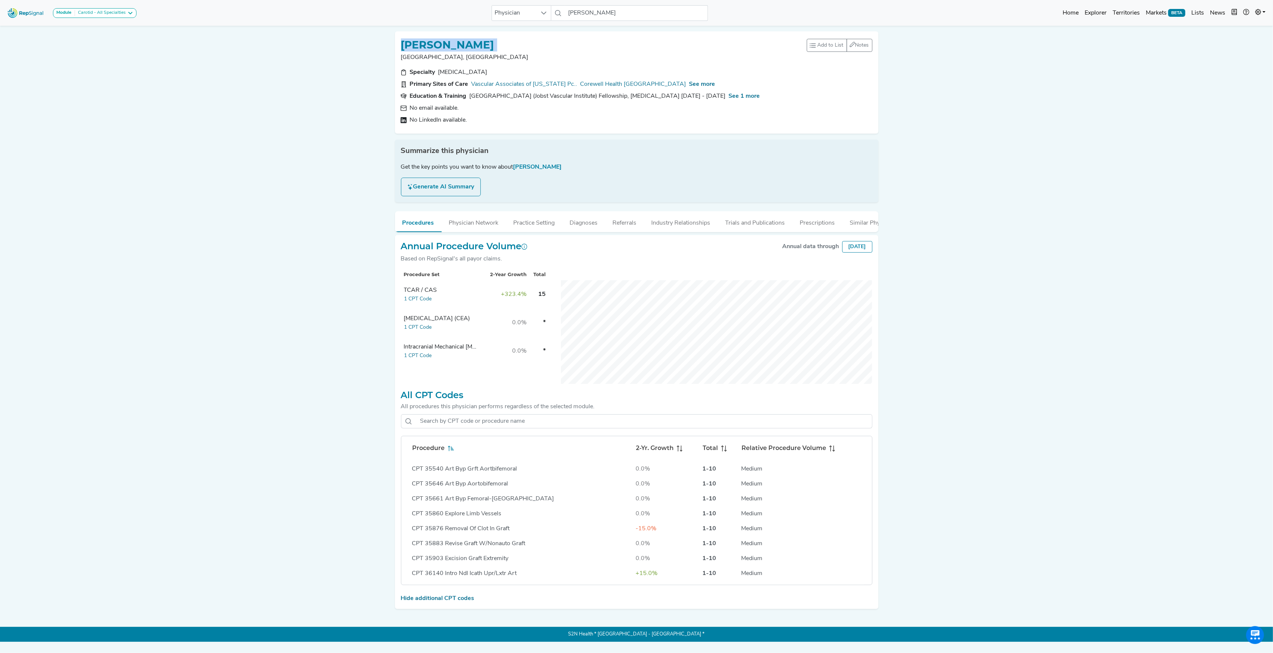
copy h1 "[PERSON_NAME]"
click at [263, 193] on div "Module Carotid - All Specialties Carotid - All Specialties Carotid - Interventi…" at bounding box center [636, 321] width 1273 height 642
click at [729, 96] on span "See 1 more" at bounding box center [744, 96] width 31 height 6
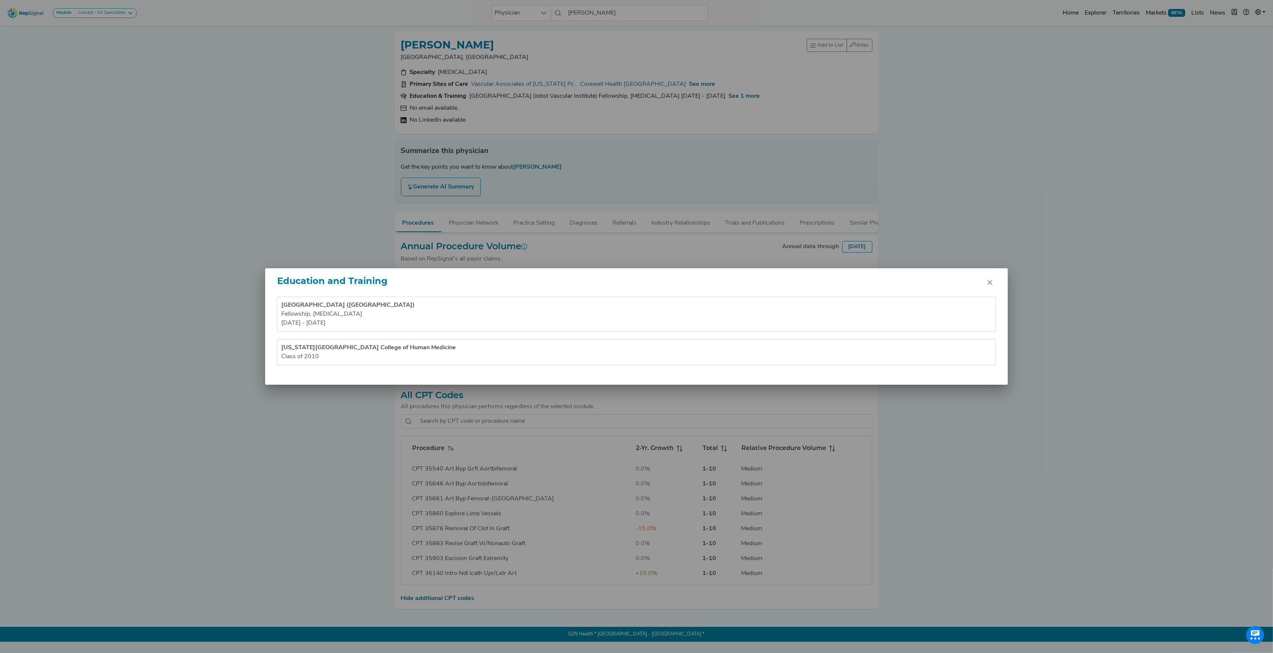
click at [663, 102] on div "Education and Training [GEOGRAPHIC_DATA] (Jobst Vascular Institute) Fellowship …" at bounding box center [636, 326] width 1273 height 653
click at [675, 81] on div "Education and Training [GEOGRAPHIC_DATA] (Jobst Vascular Institute) Fellowship …" at bounding box center [636, 326] width 1273 height 653
click at [993, 282] on icon "Close" at bounding box center [990, 282] width 6 height 6
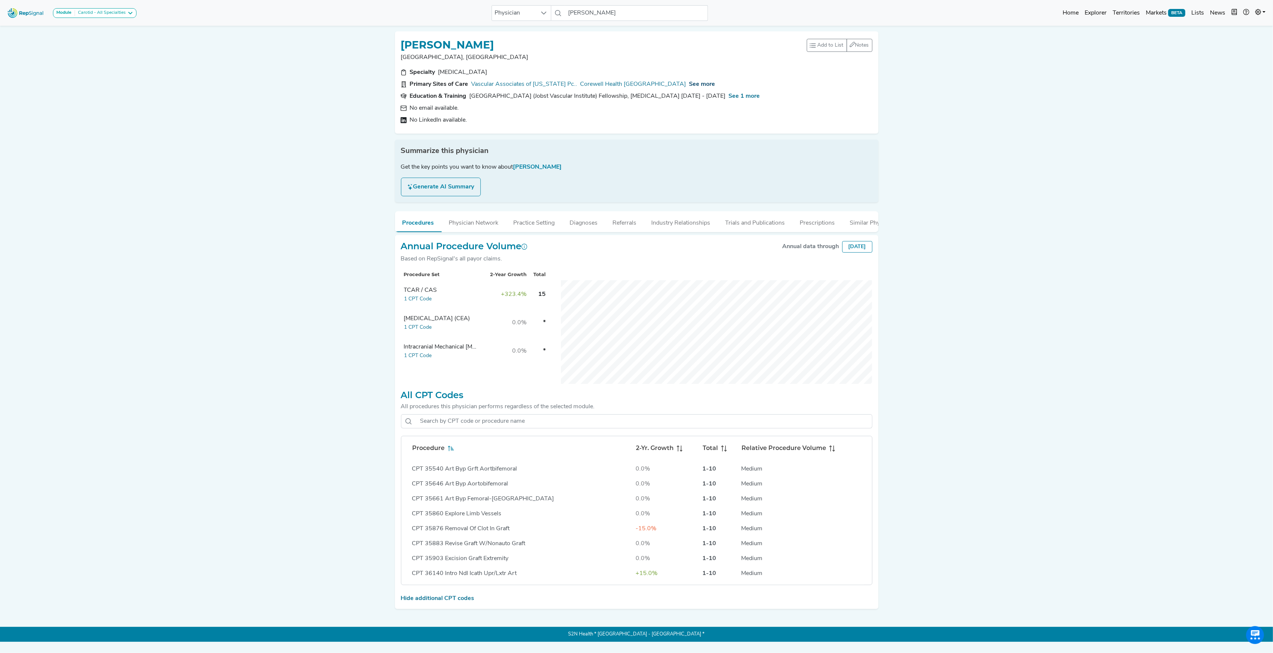
click at [695, 86] on span "See more" at bounding box center [702, 84] width 26 height 6
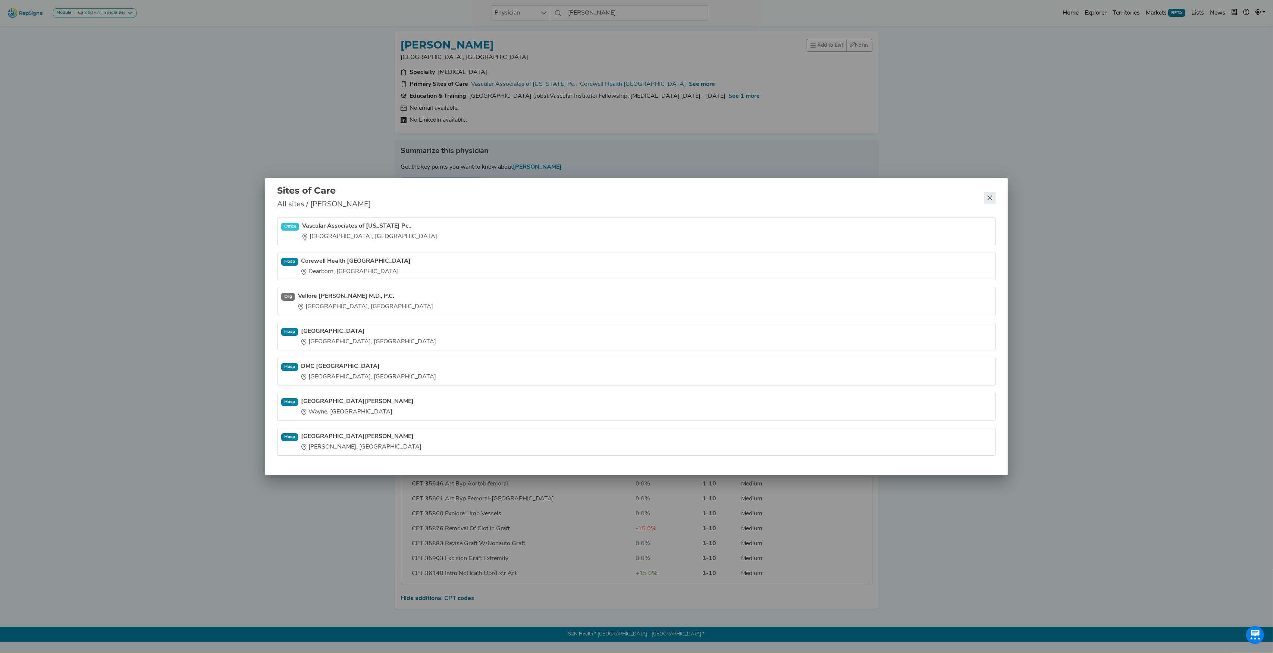
click at [991, 197] on icon "Close" at bounding box center [990, 198] width 6 height 6
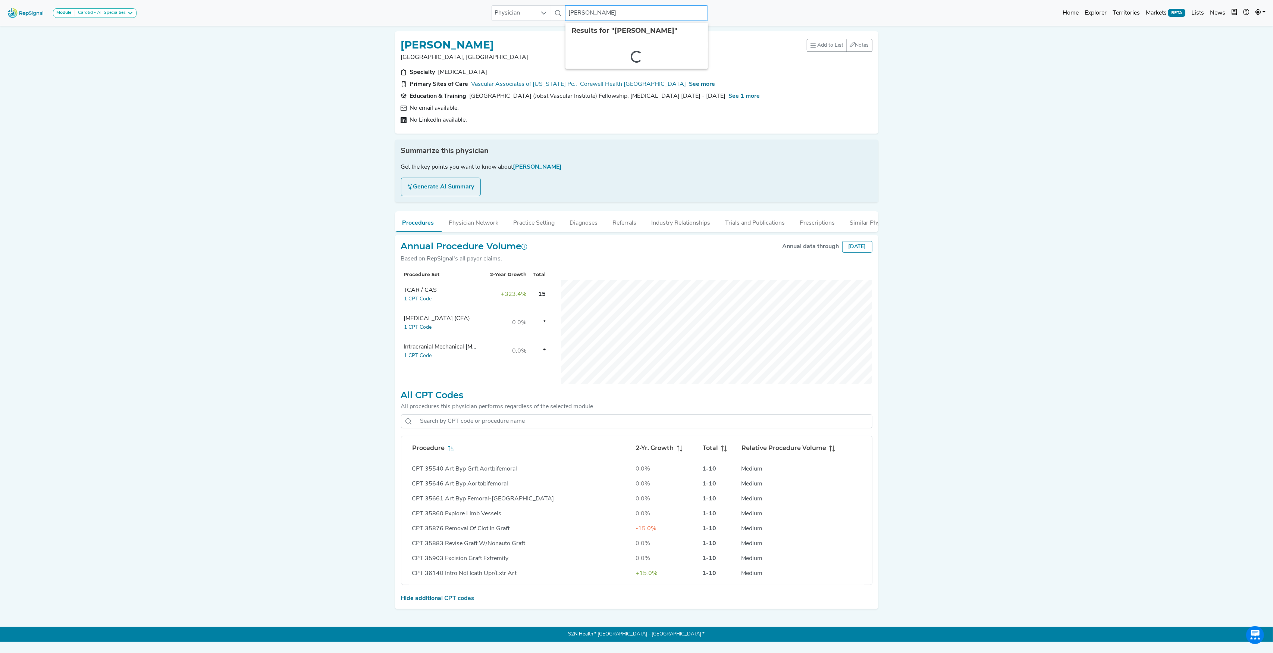
click at [583, 18] on input "[PERSON_NAME]" at bounding box center [636, 13] width 143 height 16
paste input "[PERSON_NAME]"
type input "[PERSON_NAME]"
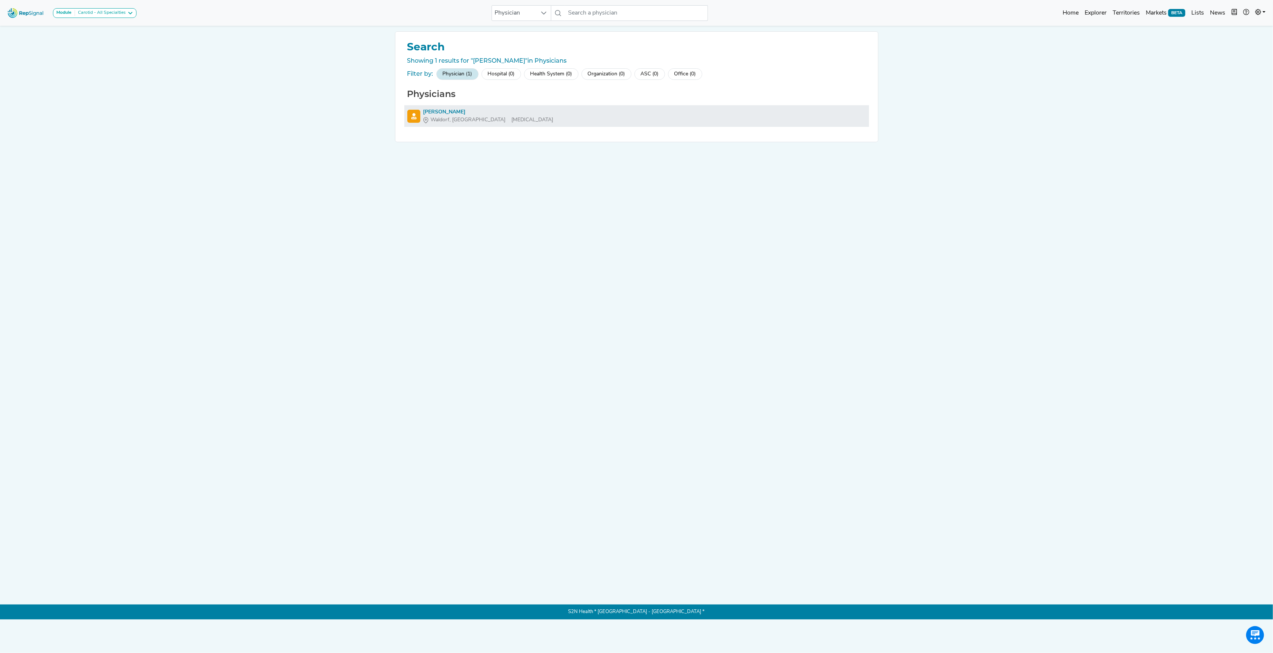
click at [438, 112] on div "[PERSON_NAME]" at bounding box center [488, 112] width 130 height 8
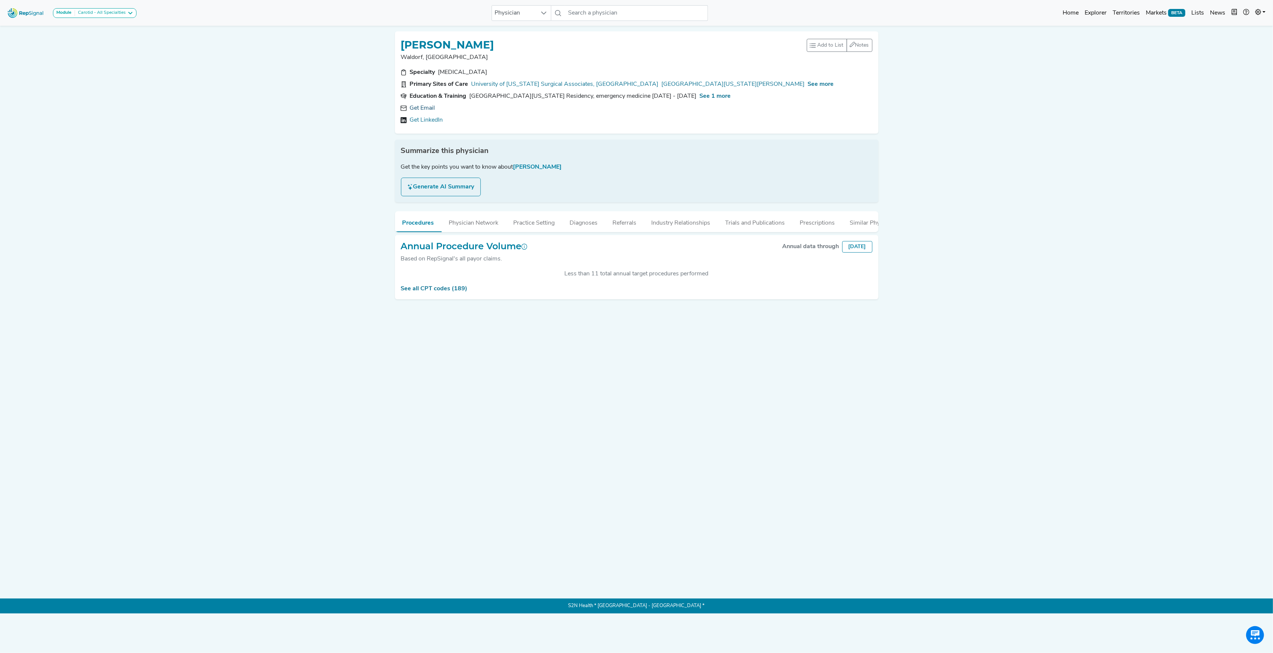
click at [430, 105] on link "Get Email" at bounding box center [422, 108] width 25 height 9
click at [808, 84] on span "See more" at bounding box center [821, 84] width 26 height 6
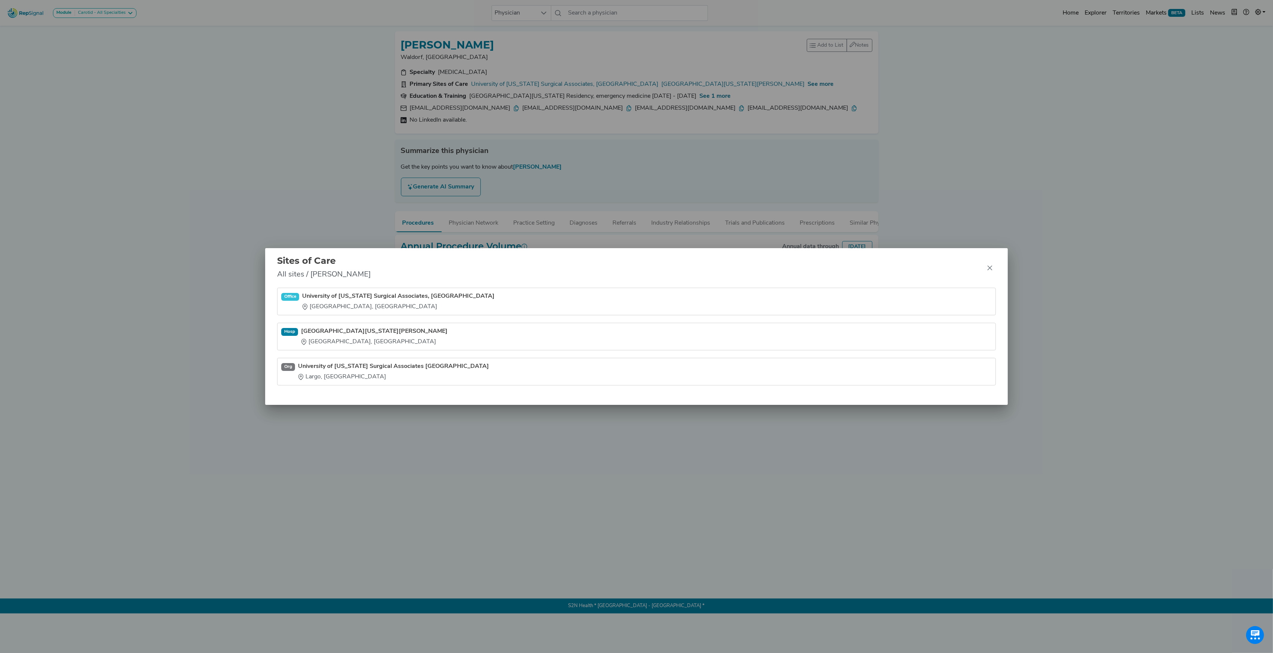
click at [172, 138] on div "Sites of Care All sites / [PERSON_NAME] Office [GEOGRAPHIC_DATA][US_STATE] Surg…" at bounding box center [636, 326] width 1273 height 653
click at [984, 267] on button "Close" at bounding box center [990, 268] width 12 height 12
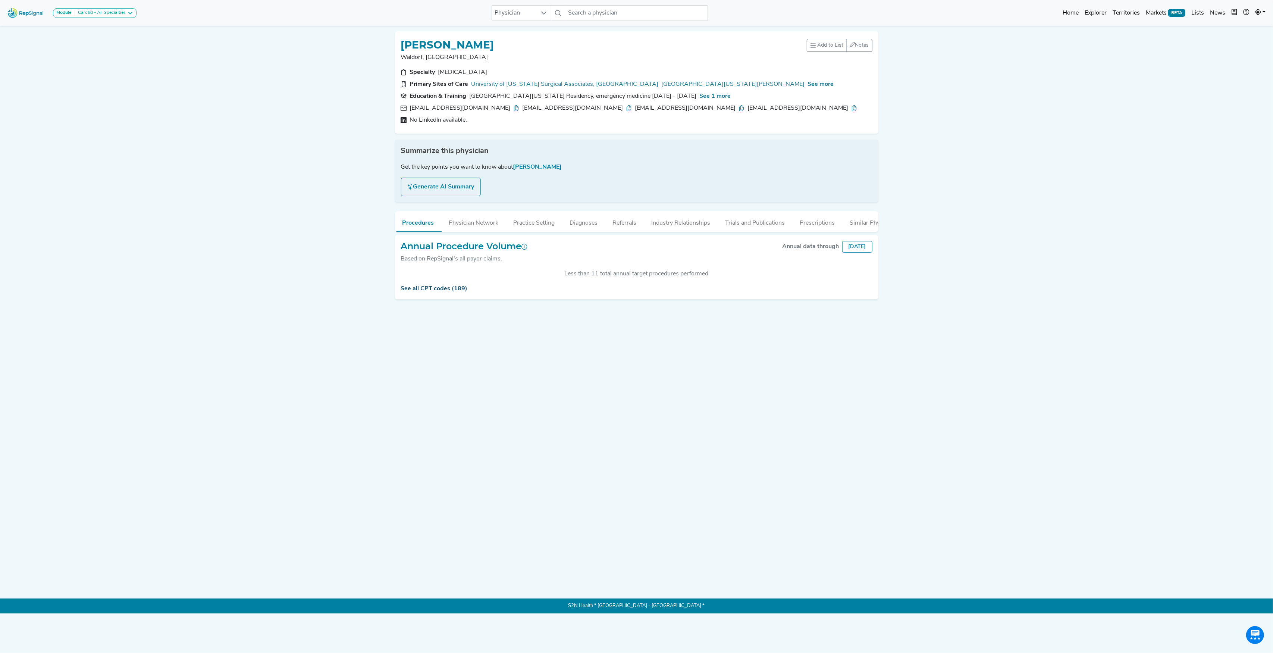
click at [454, 292] on link "See all CPT codes (189)" at bounding box center [434, 289] width 67 height 6
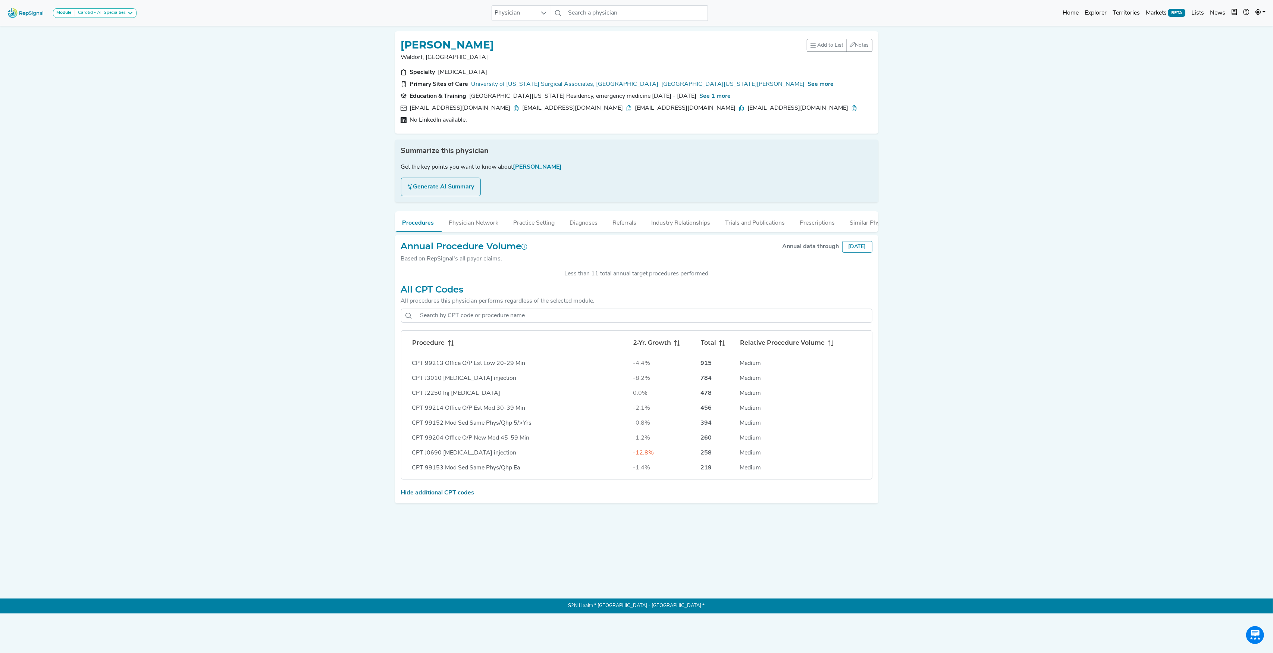
click at [448, 346] on icon at bounding box center [451, 343] width 6 height 6
drag, startPoint x: 401, startPoint y: 44, endPoint x: 439, endPoint y: 59, distance: 41.6
click at [439, 59] on div "[PERSON_NAME], [GEOGRAPHIC_DATA]" at bounding box center [604, 49] width 406 height 25
copy div "[PERSON_NAME], [GEOGRAPHIC_DATA]"
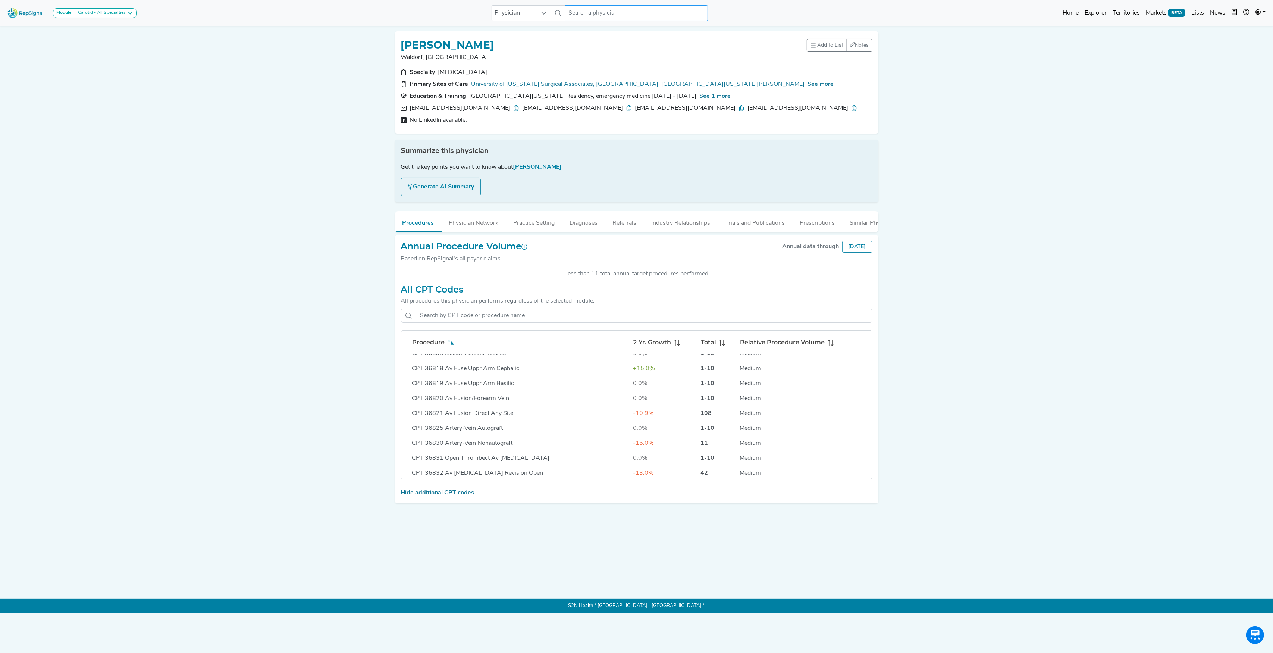
click at [570, 11] on input "text" at bounding box center [636, 13] width 143 height 16
paste input "[PERSON_NAME]"
drag, startPoint x: 592, startPoint y: 10, endPoint x: 599, endPoint y: 12, distance: 6.9
click at [599, 12] on input "[PERSON_NAME]" at bounding box center [636, 13] width 143 height 16
type input "[PERSON_NAME]"
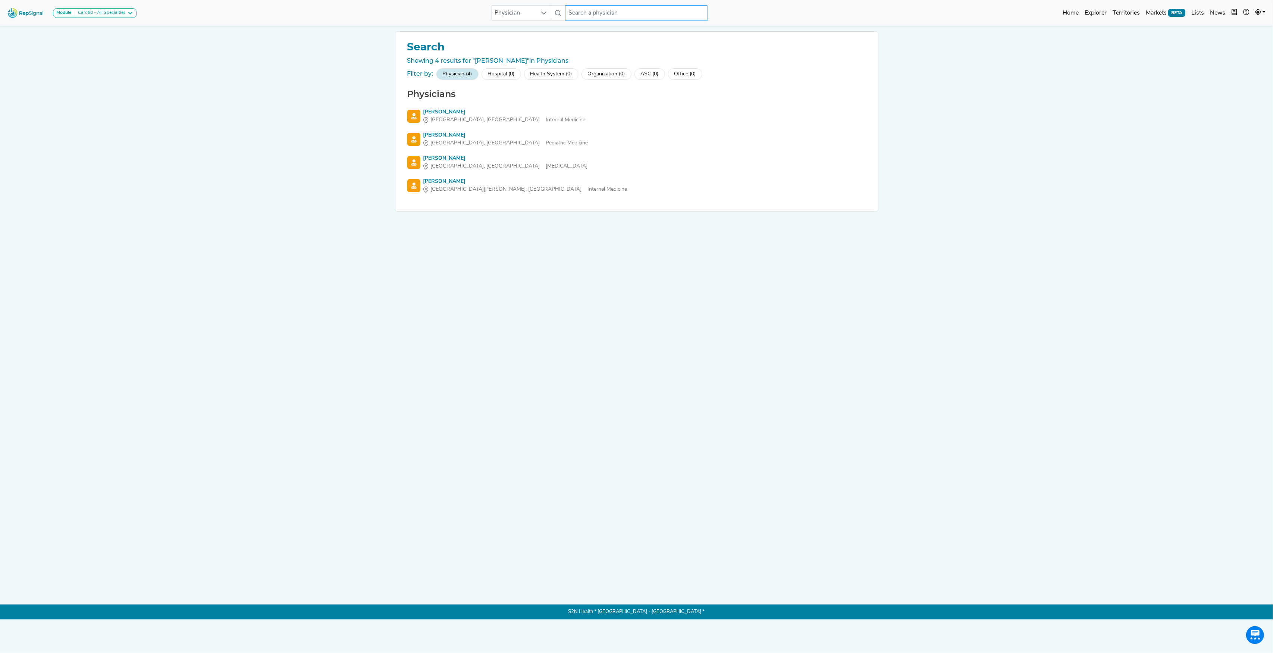
click at [606, 11] on input "text" at bounding box center [636, 13] width 143 height 16
click at [444, 158] on div "[PERSON_NAME]" at bounding box center [505, 158] width 165 height 8
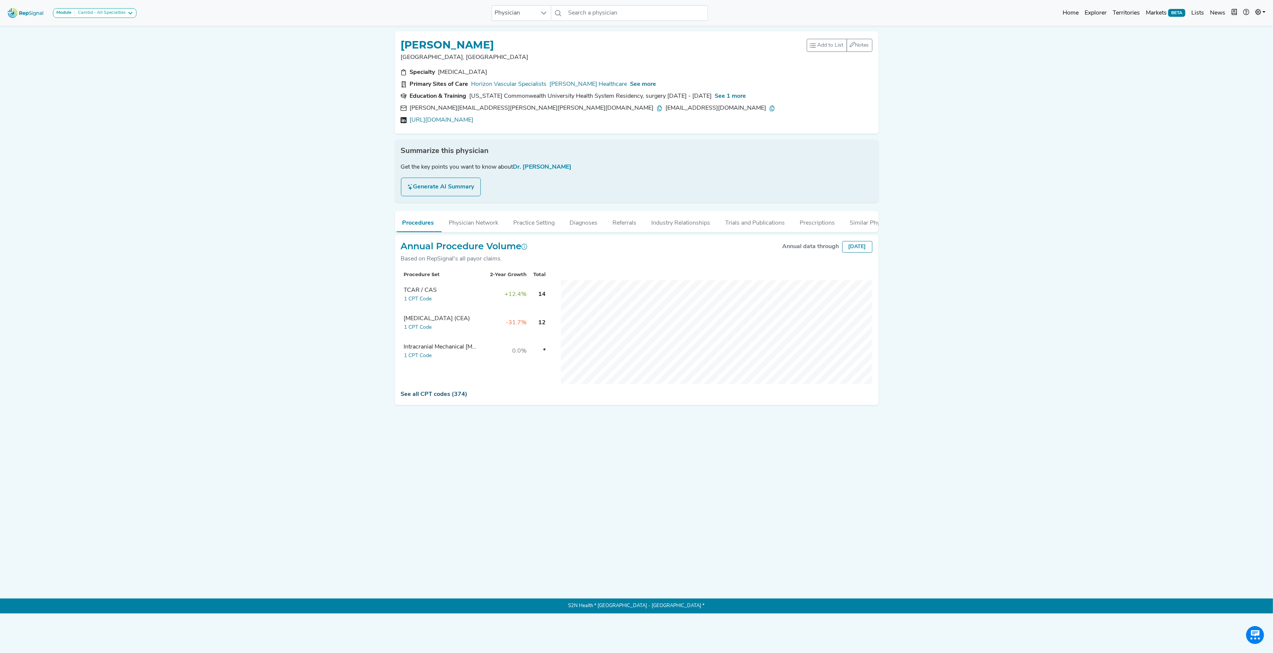
click at [442, 397] on link "See all CPT codes (374)" at bounding box center [434, 394] width 67 height 6
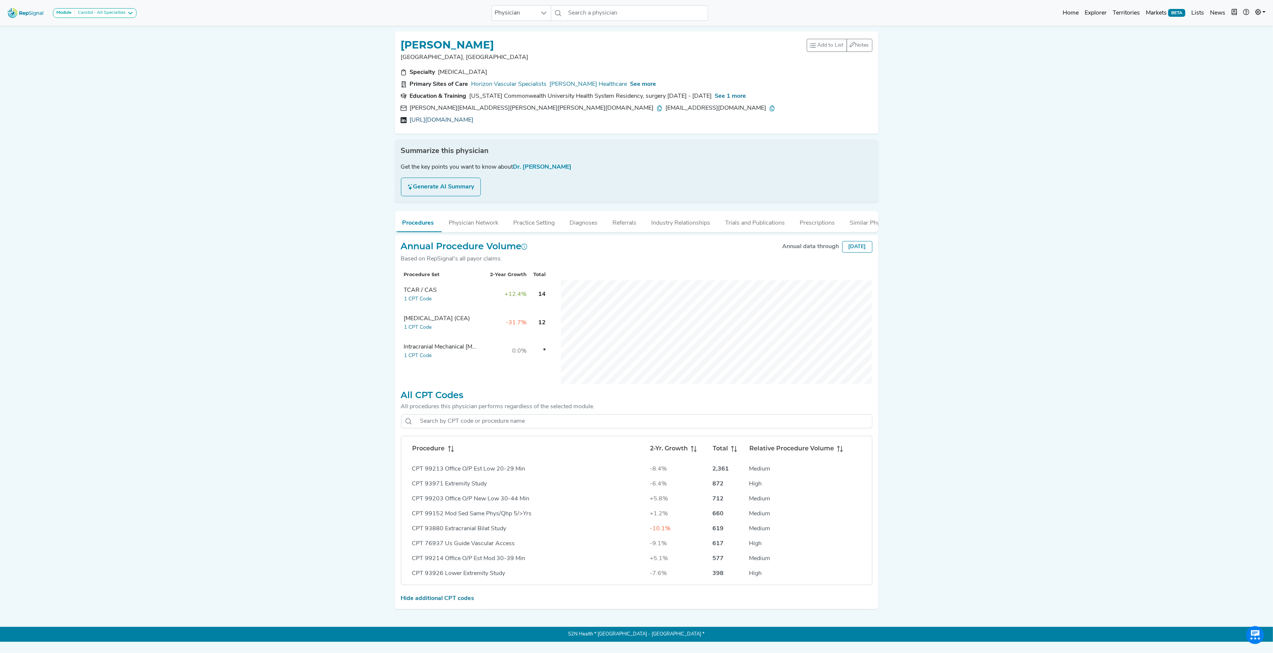
click at [444, 120] on link "[URL][DOMAIN_NAME]" at bounding box center [442, 120] width 64 height 9
click at [448, 451] on span at bounding box center [449, 448] width 9 height 9
click at [434, 109] on div "[PERSON_NAME][EMAIL_ADDRESS][PERSON_NAME][PERSON_NAME][DOMAIN_NAME]" at bounding box center [536, 108] width 253 height 9
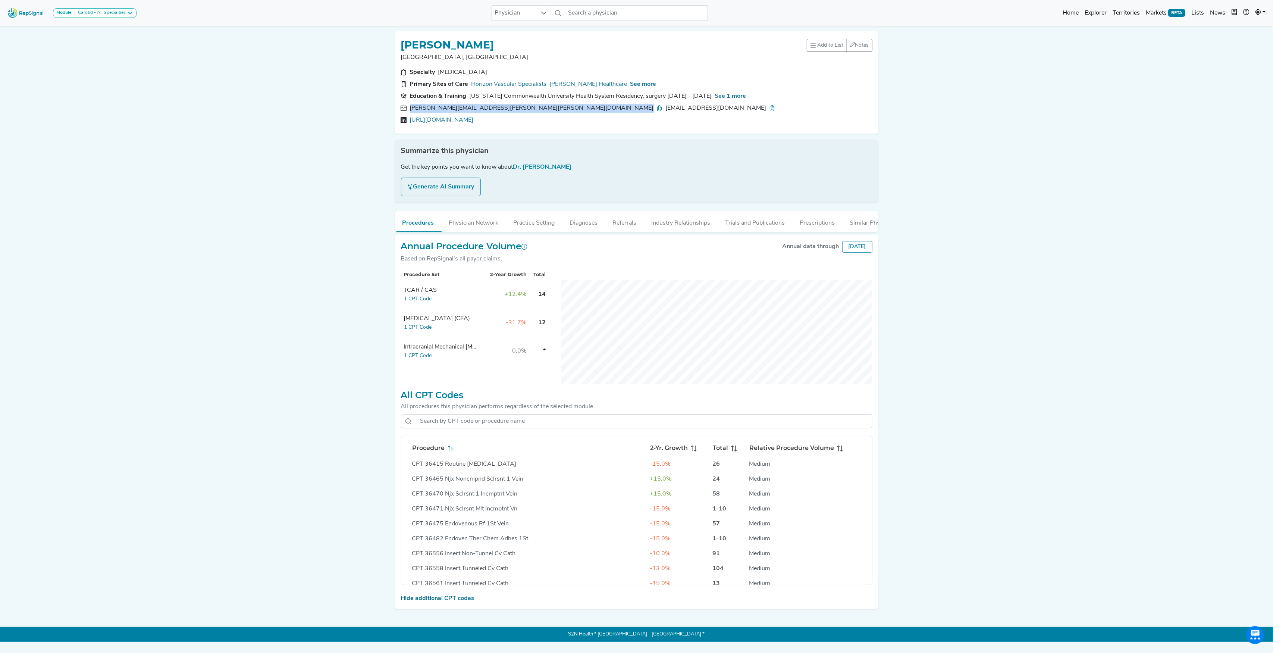
click at [434, 109] on div "[PERSON_NAME][EMAIL_ADDRESS][PERSON_NAME][PERSON_NAME][DOMAIN_NAME]" at bounding box center [536, 108] width 253 height 9
copy div "[PERSON_NAME][EMAIL_ADDRESS][PERSON_NAME][PERSON_NAME][DOMAIN_NAME]"
click at [577, 4] on div "Module Carotid - All Specialties Carotid - All Specialties Carotid - Interventi…" at bounding box center [636, 13] width 1273 height 20
click at [609, 14] on input "text" at bounding box center [636, 13] width 143 height 16
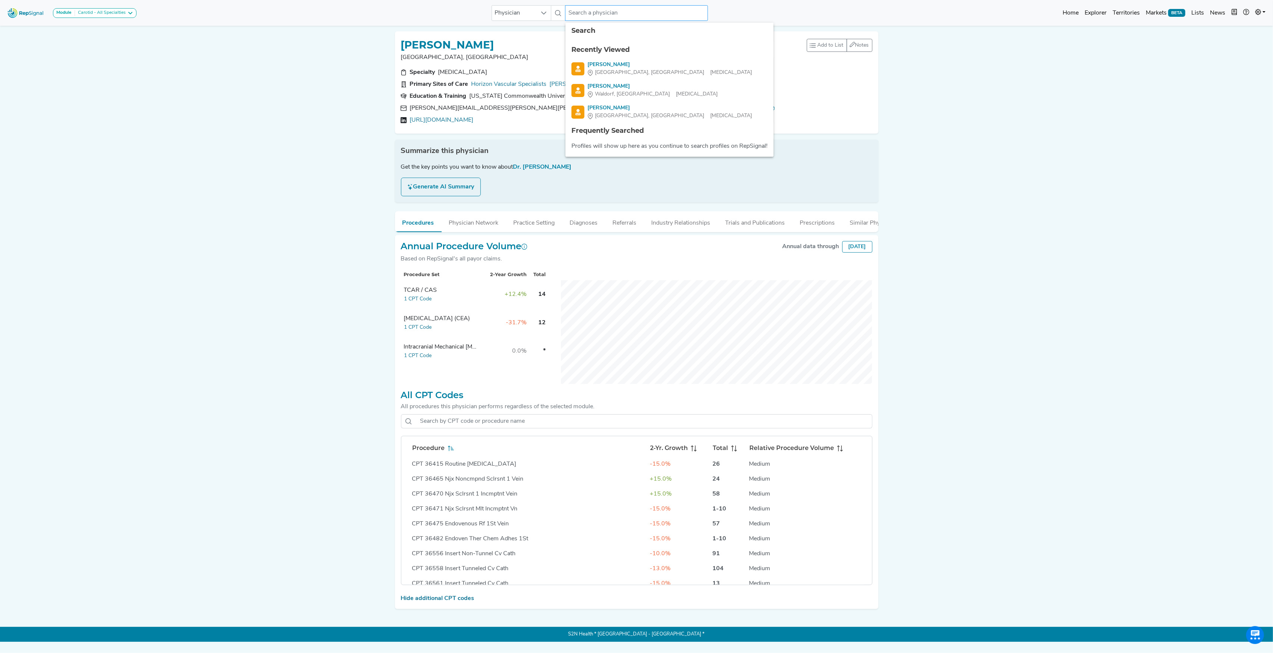
paste input "[PERSON_NAME]"
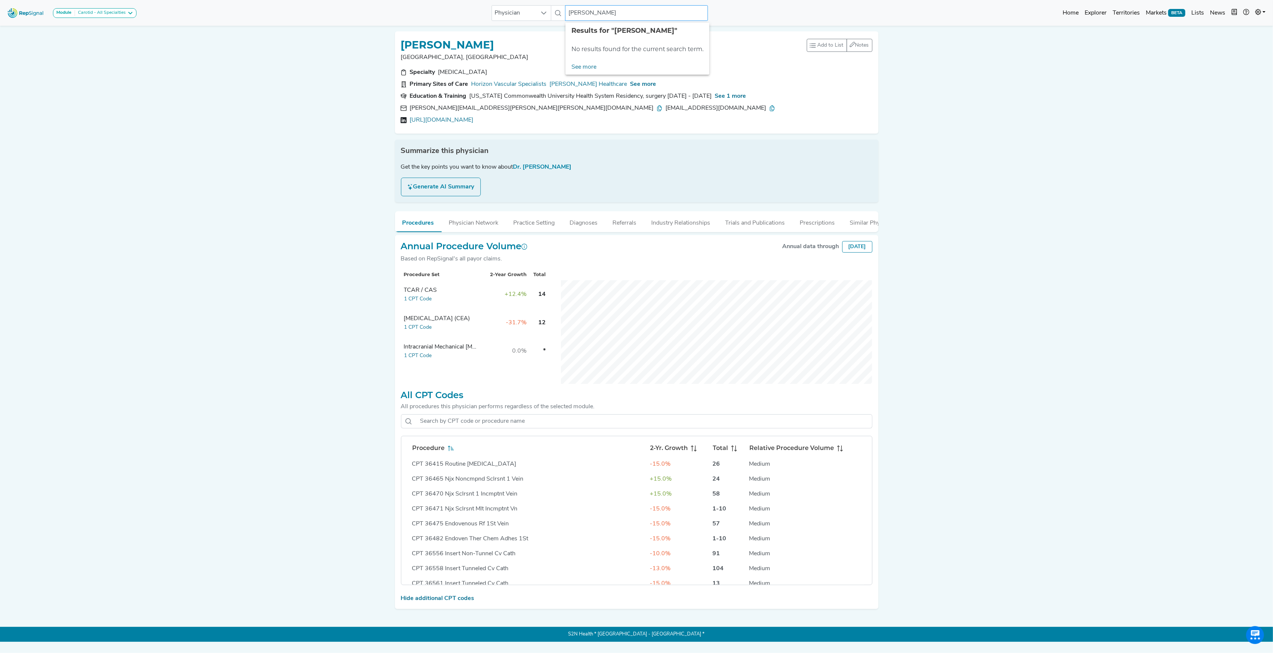
drag, startPoint x: 579, startPoint y: 12, endPoint x: 585, endPoint y: 14, distance: 6.2
click at [585, 14] on input "[PERSON_NAME]" at bounding box center [636, 13] width 143 height 16
type input "[PERSON_NAME]"
click at [607, 60] on ul "Physicians [PERSON_NAME] [GEOGRAPHIC_DATA], [GEOGRAPHIC_DATA] [MEDICAL_DATA]" at bounding box center [662, 61] width 192 height 44
click at [607, 63] on div "[PERSON_NAME]" at bounding box center [670, 65] width 165 height 8
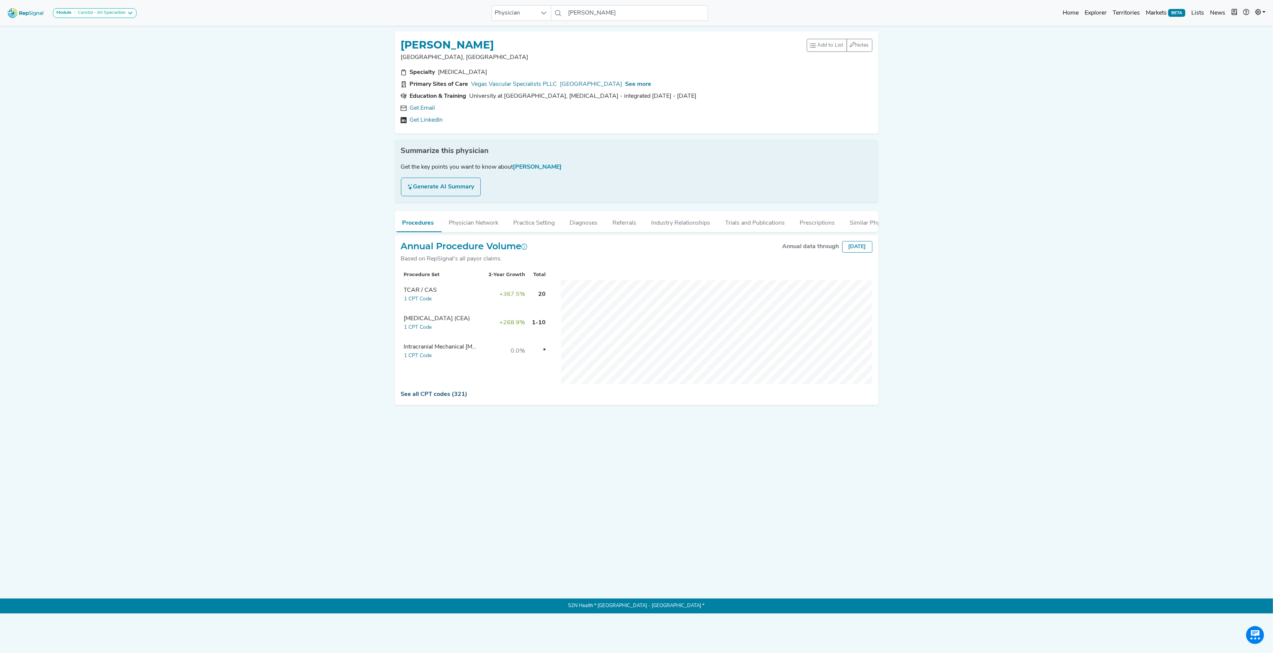
click at [413, 397] on link "See all CPT codes (321)" at bounding box center [434, 394] width 67 height 6
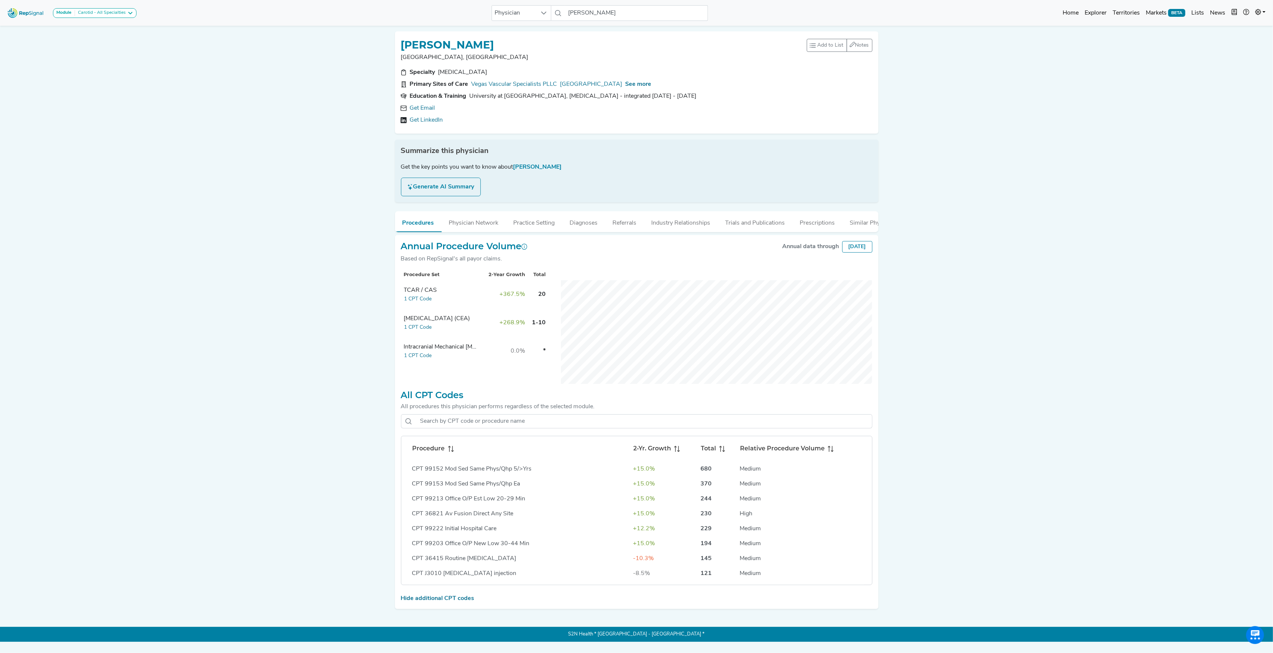
click at [450, 452] on icon at bounding box center [451, 449] width 6 height 6
click at [425, 104] on link "Get Email" at bounding box center [422, 108] width 25 height 9
click at [454, 42] on h1 "[PERSON_NAME]" at bounding box center [447, 45] width 93 height 13
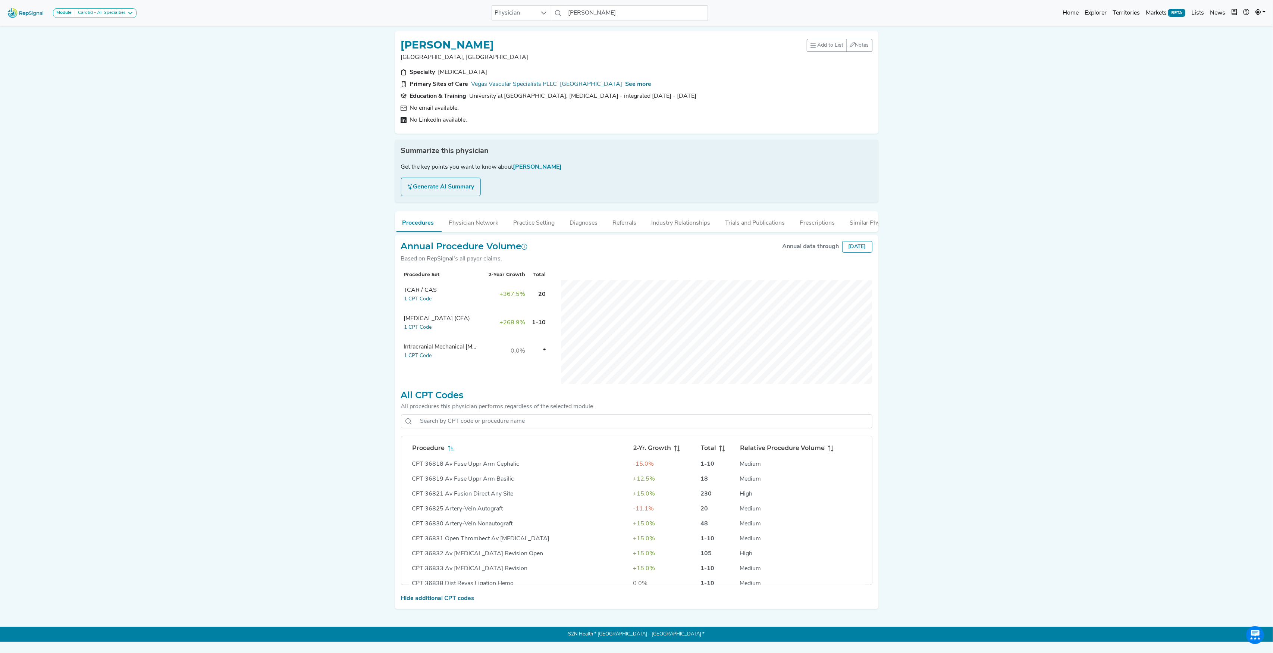
copy h1 "KOTTAPALLI"
drag, startPoint x: 401, startPoint y: 43, endPoint x: 496, endPoint y: 42, distance: 95.5
click at [496, 42] on div "[PERSON_NAME]" at bounding box center [604, 44] width 406 height 14
copy h1 "[PERSON_NAME]"
click at [587, 12] on input "[PERSON_NAME]" at bounding box center [636, 13] width 143 height 16
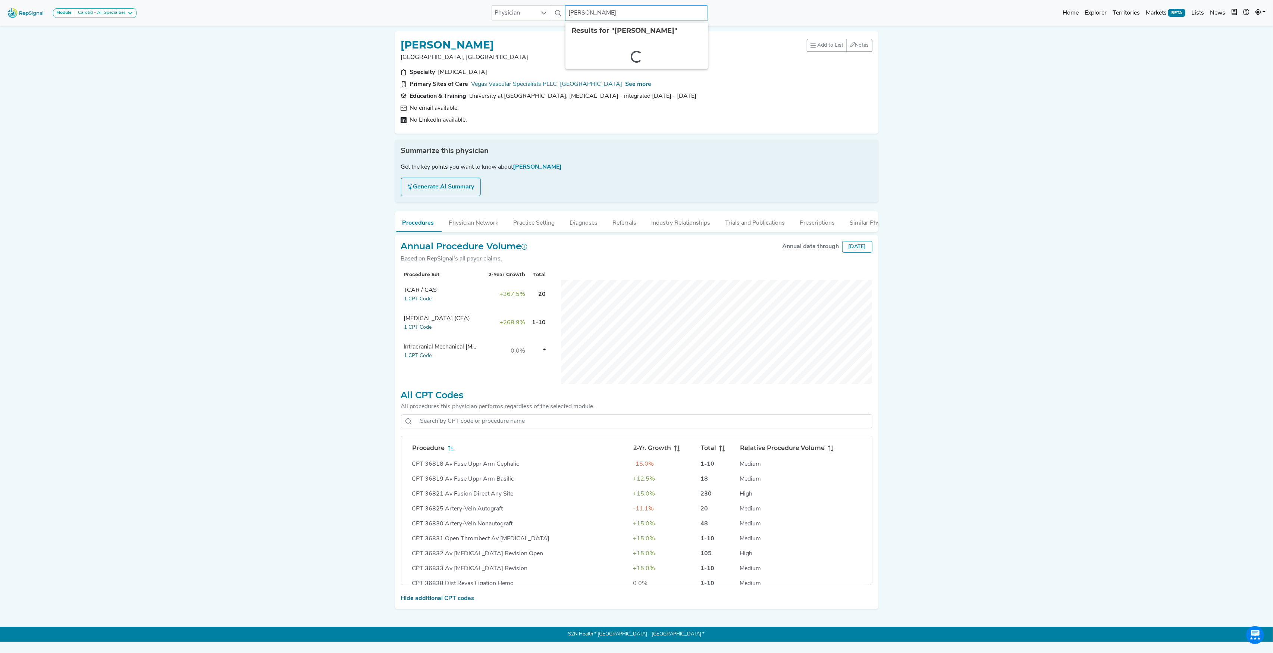
click at [587, 12] on input "[PERSON_NAME]" at bounding box center [636, 13] width 143 height 16
paste input "[PERSON_NAME]"
type input "[PERSON_NAME]"
click at [603, 65] on div "[PERSON_NAME]" at bounding box center [670, 65] width 165 height 8
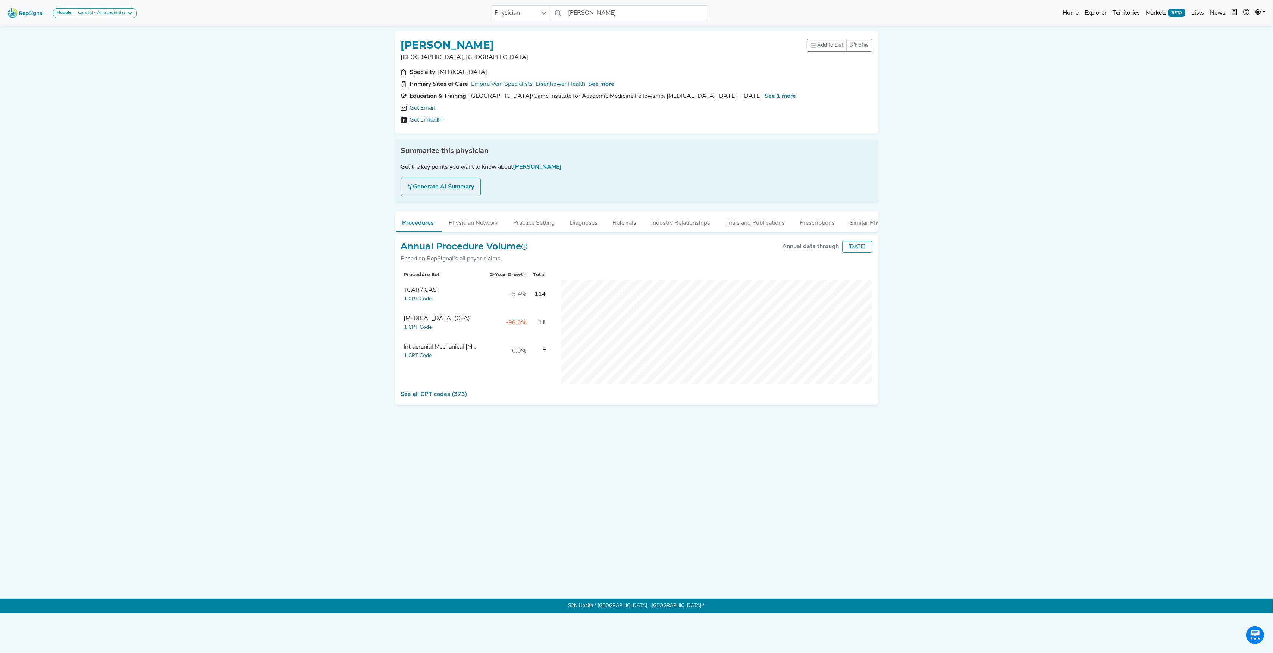
click at [432, 397] on div "See all CPT codes (373)" at bounding box center [637, 394] width 472 height 9
click at [432, 397] on link "See all CPT codes (373)" at bounding box center [434, 394] width 67 height 6
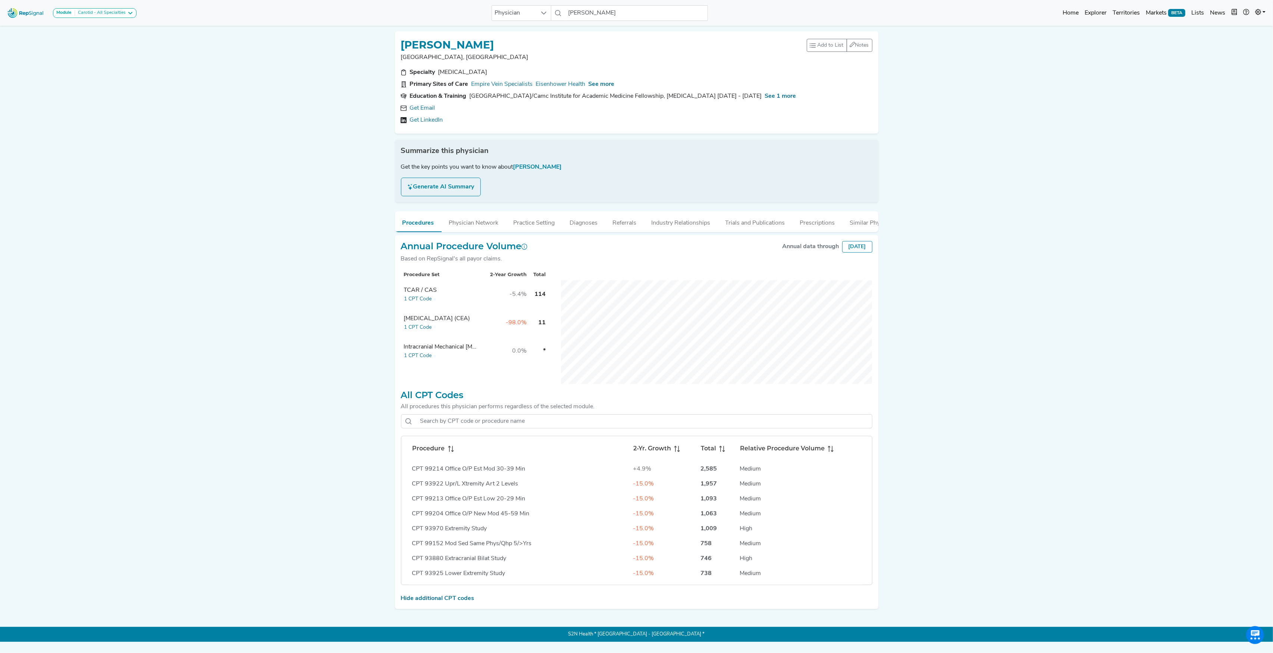
click at [449, 452] on icon at bounding box center [451, 449] width 6 height 6
click at [420, 109] on link "Get Email" at bounding box center [422, 108] width 25 height 9
drag, startPoint x: 402, startPoint y: 41, endPoint x: 580, endPoint y: 41, distance: 177.9
click at [580, 41] on div "TREVOR DERDERIAN" at bounding box center [604, 44] width 406 height 14
copy h1 "TREVOR DERDERIAN"
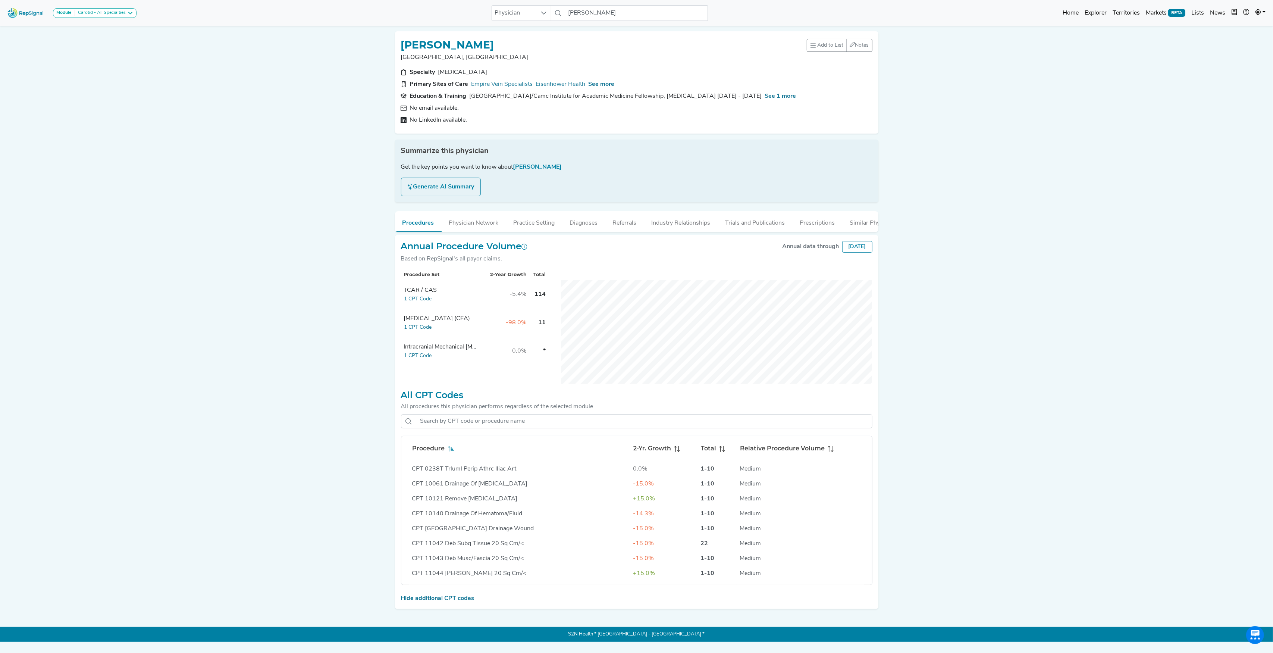
copy h1 "TREVOR DERDERIAN"
